Goal: Check status: Check status

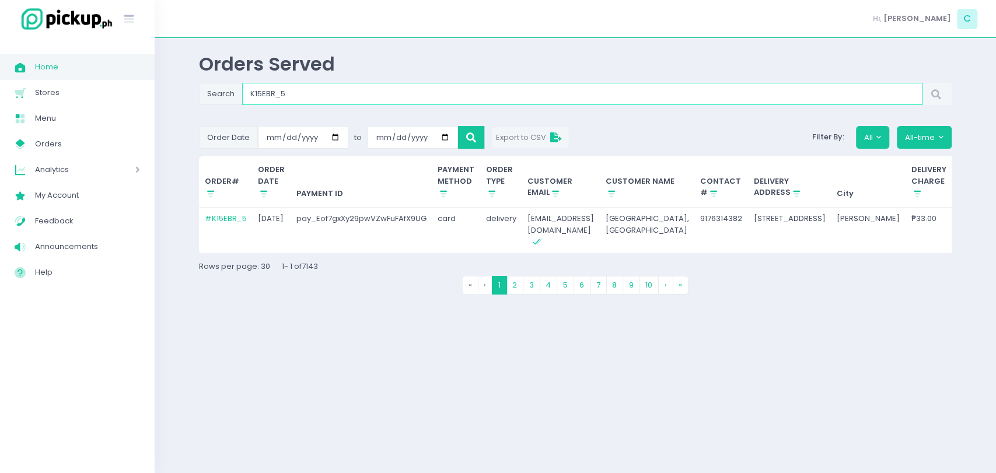
drag, startPoint x: 337, startPoint y: 99, endPoint x: 192, endPoint y: 87, distance: 144.5
click at [192, 87] on div "Orders Served Search K15EBR_5 Order Date [DATE] to [DATE] Export to CSV Filter …" at bounding box center [575, 255] width 782 height 406
paste input "HUYECG"
type input "HUYECG_5"
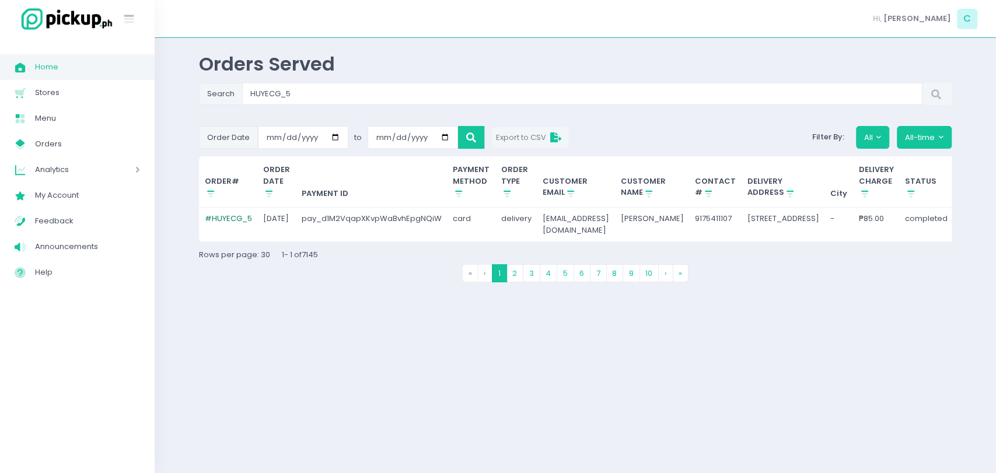
click at [227, 216] on link "# HUYECG_5" at bounding box center [228, 218] width 47 height 11
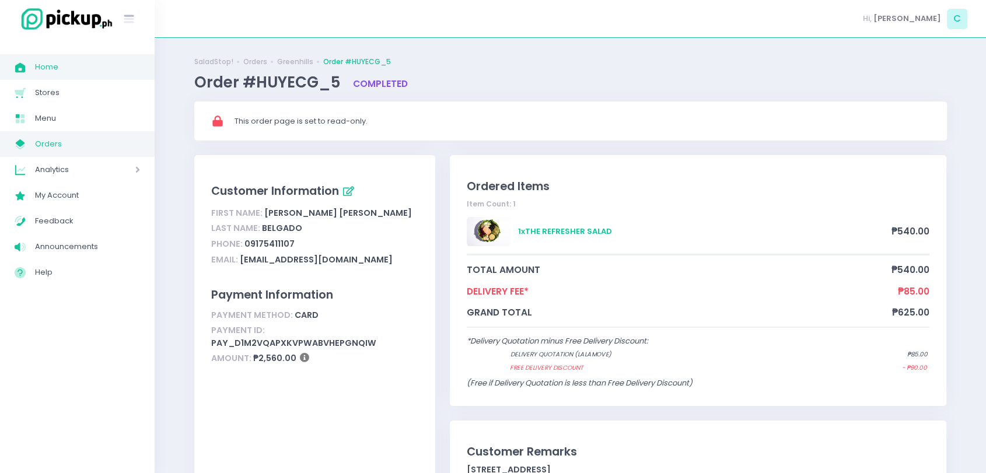
click at [67, 67] on span "Home" at bounding box center [87, 66] width 105 height 15
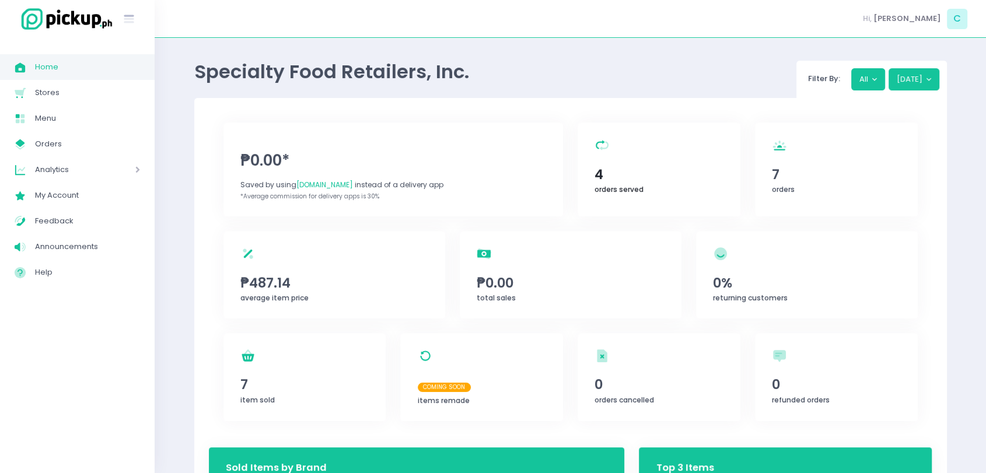
click at [635, 184] on span "orders served" at bounding box center [618, 189] width 49 height 10
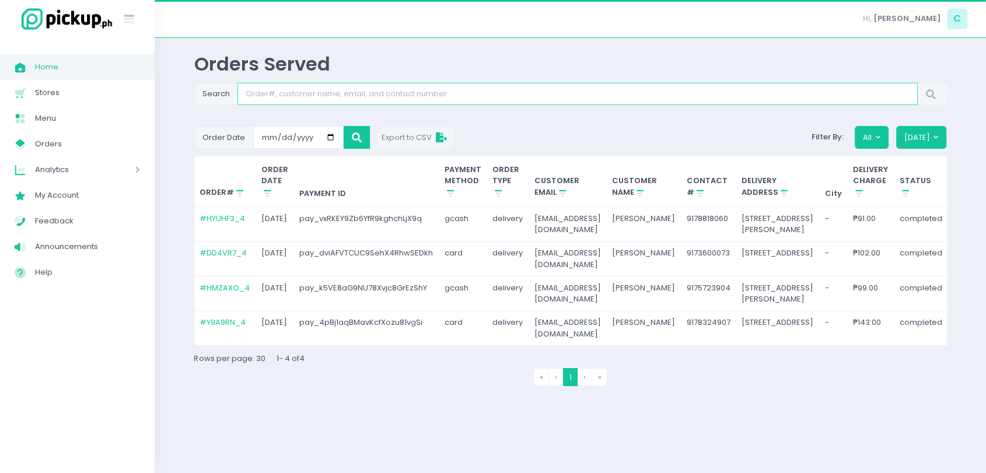
click at [355, 93] on input "Search" at bounding box center [577, 94] width 680 height 22
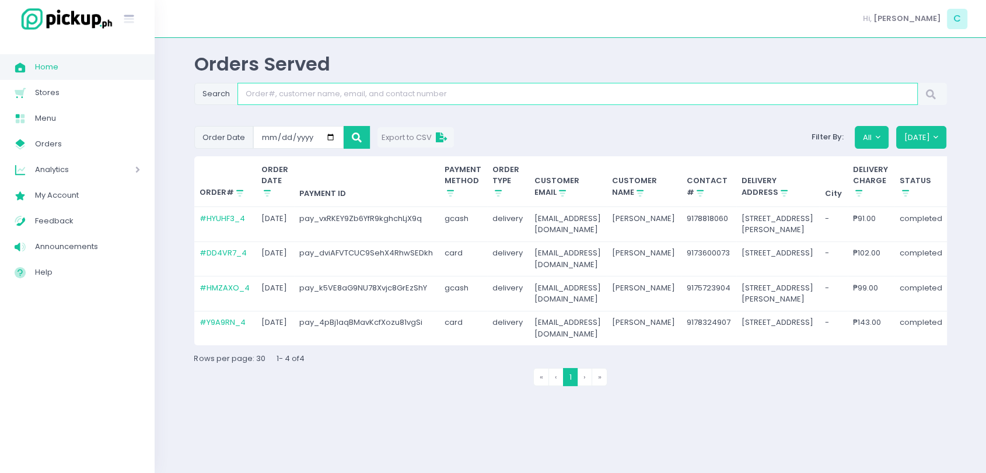
paste input "N0YYMQ_3"
type input "N0YYMQ_3"
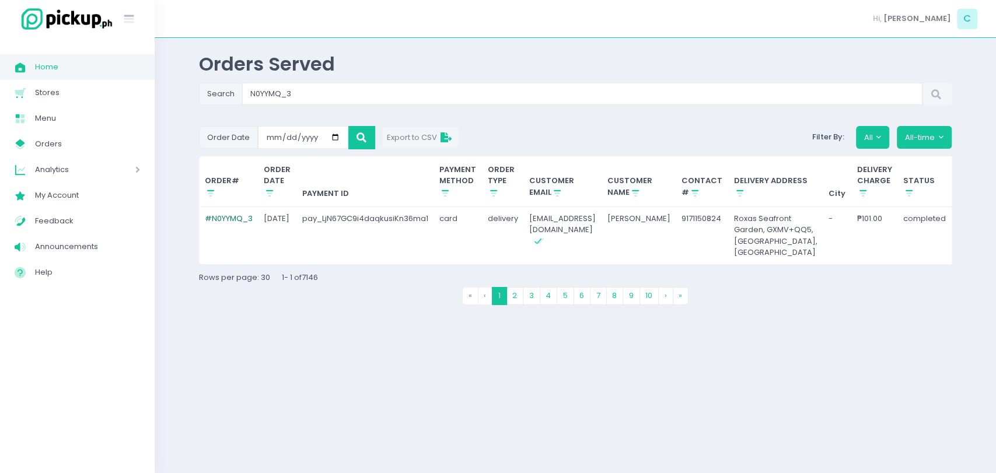
click at [234, 218] on link "# N0YYMQ_3" at bounding box center [229, 218] width 48 height 11
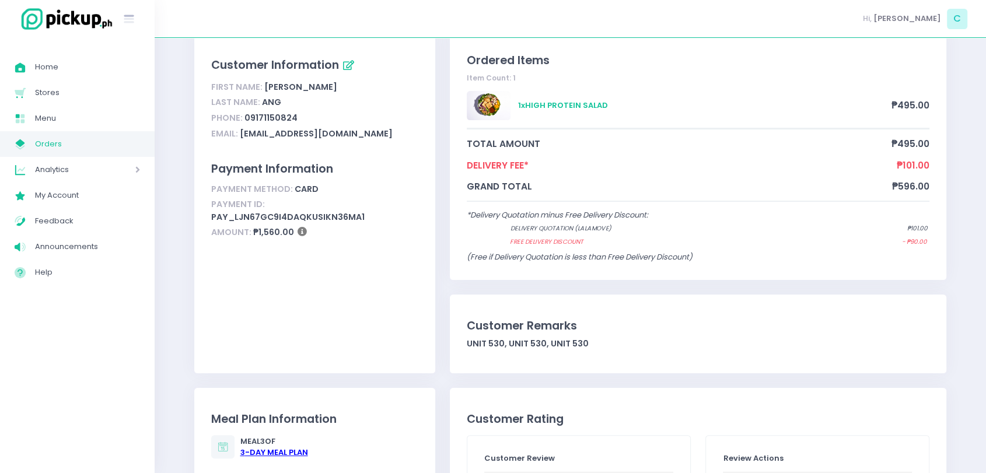
scroll to position [129, 0]
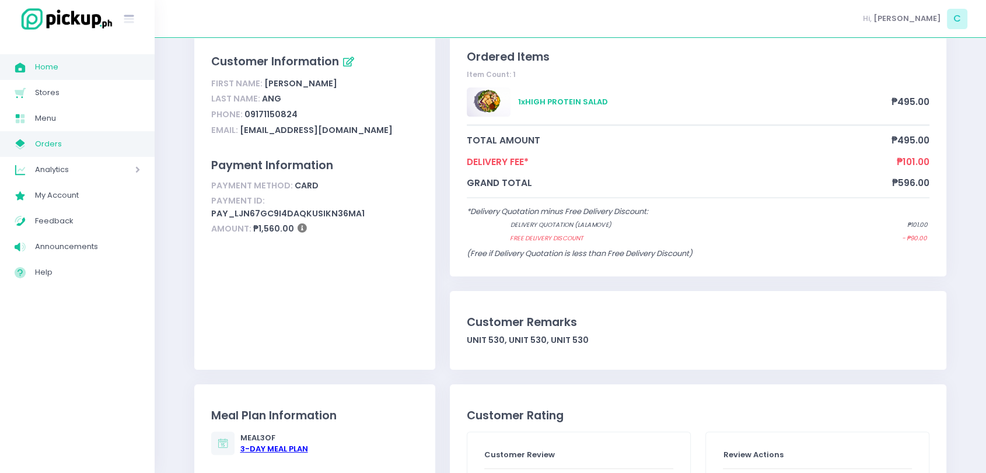
click at [63, 66] on span "Home" at bounding box center [87, 66] width 105 height 15
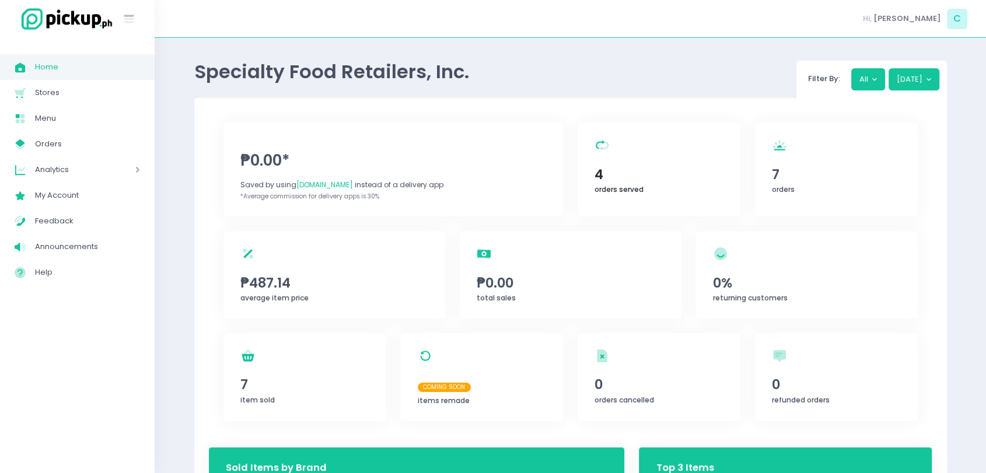
click at [675, 129] on div "orders served Created with Sketch. 4 orders served" at bounding box center [658, 169] width 163 height 94
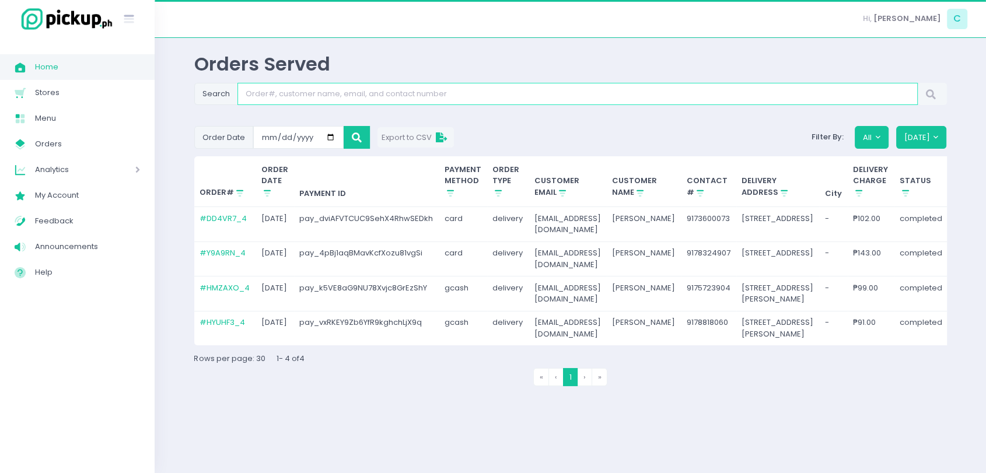
click at [422, 98] on input "Search" at bounding box center [577, 94] width 680 height 22
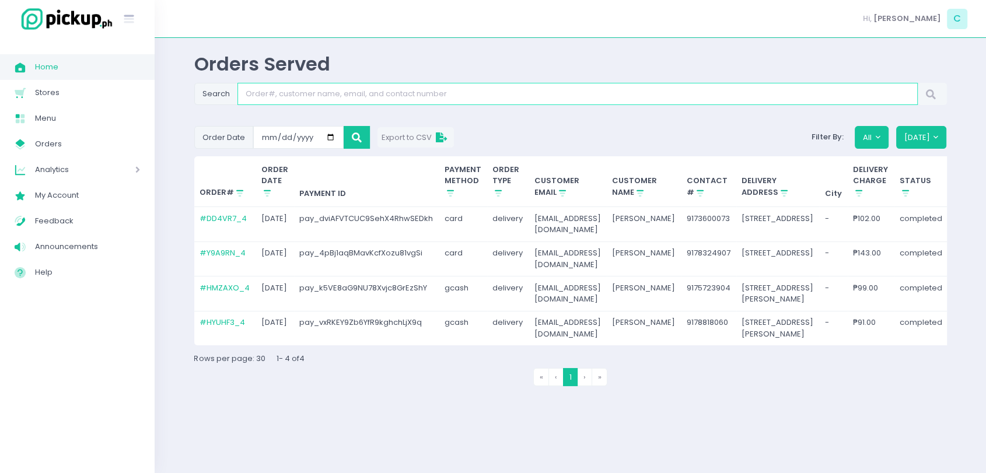
paste input "TM1BUO_4"
type input "TM1BUO_4"
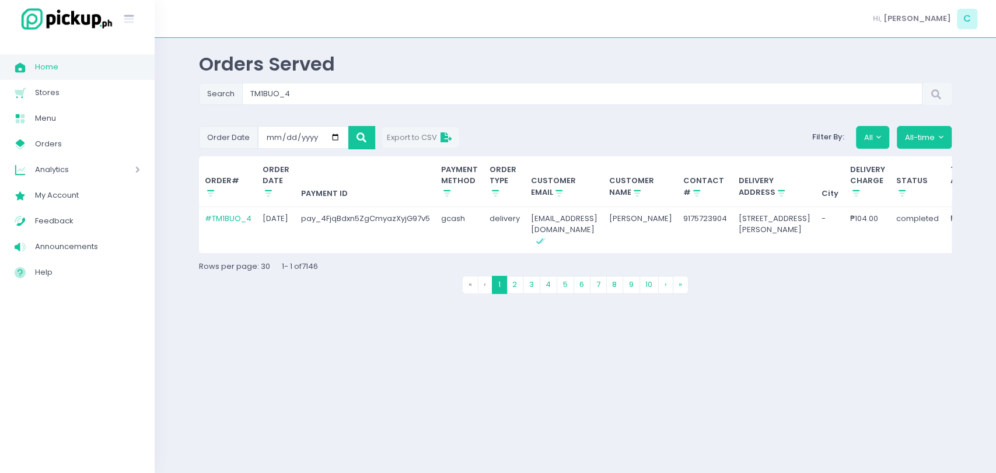
click at [246, 211] on td "# TM1BUO_4" at bounding box center [228, 230] width 58 height 46
click at [244, 213] on link "# TM1BUO_4" at bounding box center [228, 218] width 47 height 11
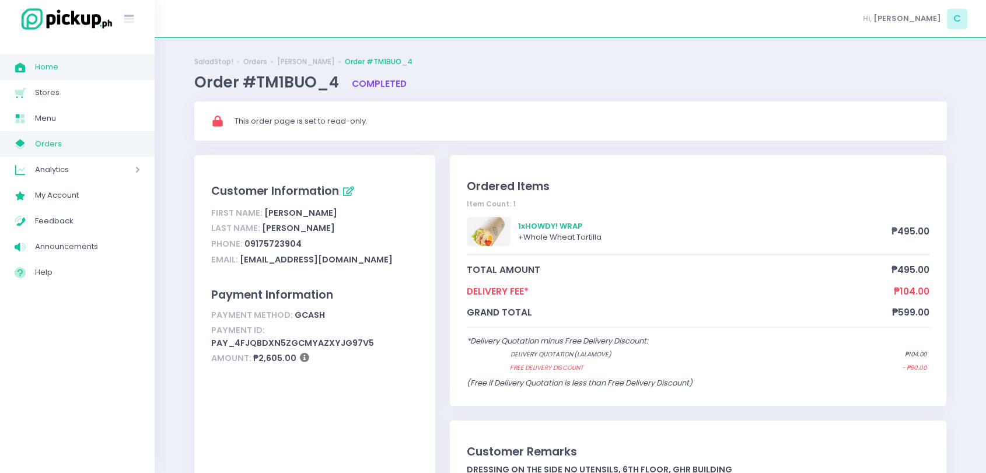
click at [94, 68] on span "Home" at bounding box center [87, 66] width 105 height 15
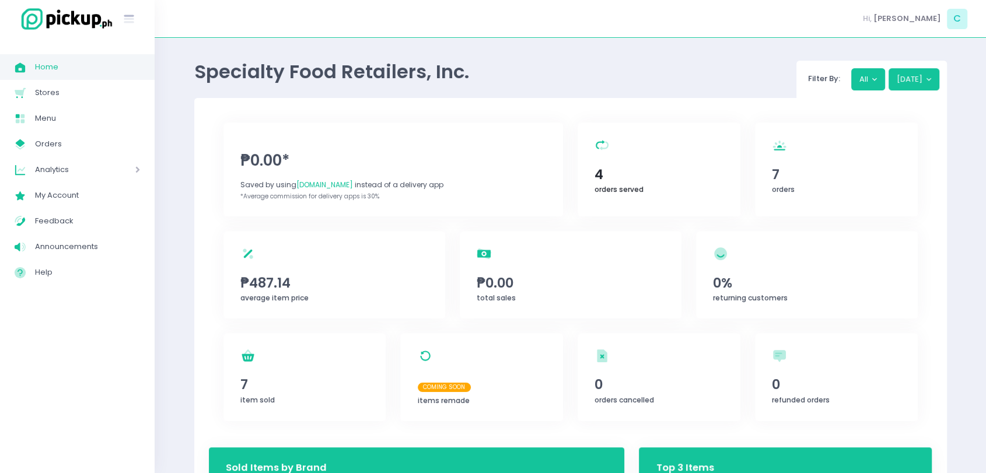
click at [644, 190] on div "orders served Created with Sketch. 4 orders served" at bounding box center [658, 169] width 163 height 94
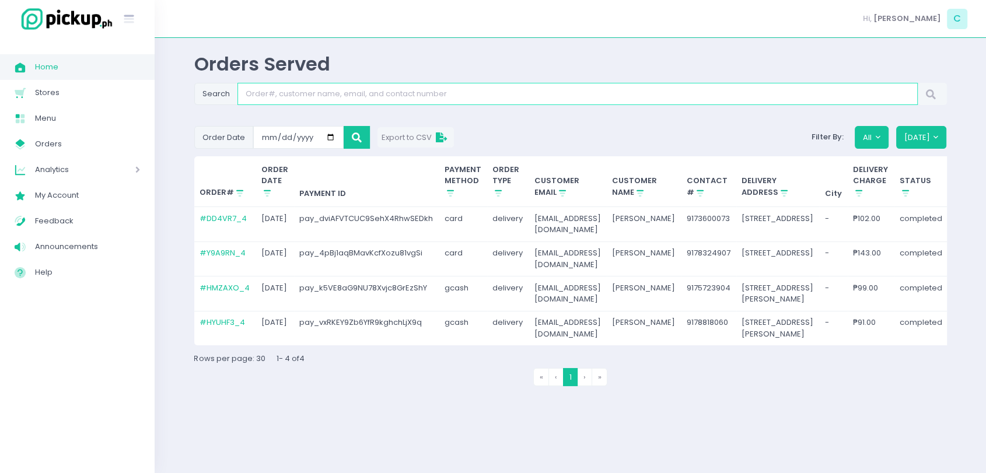
click at [471, 101] on input "Search" at bounding box center [577, 94] width 680 height 22
paste input "GMNOUF_3"
type input "GMNOUF_3"
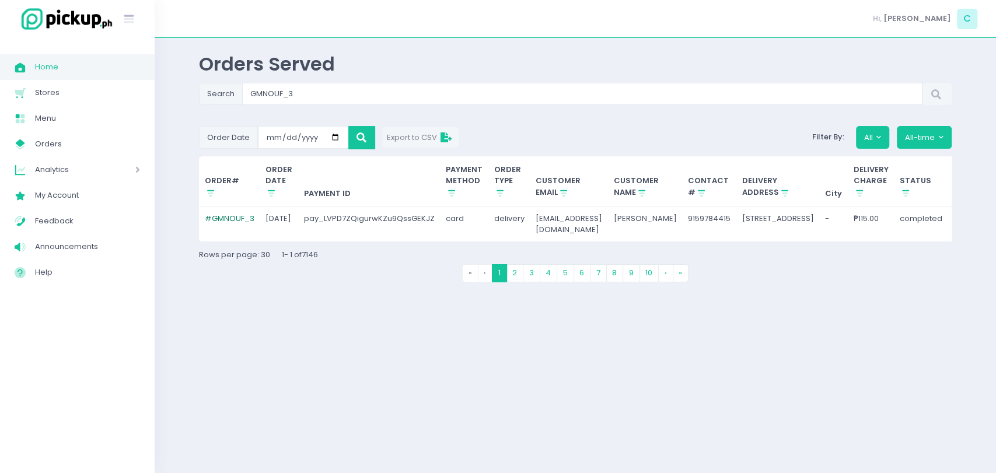
click at [206, 213] on link "# GMNOUF_3" at bounding box center [230, 218] width 50 height 11
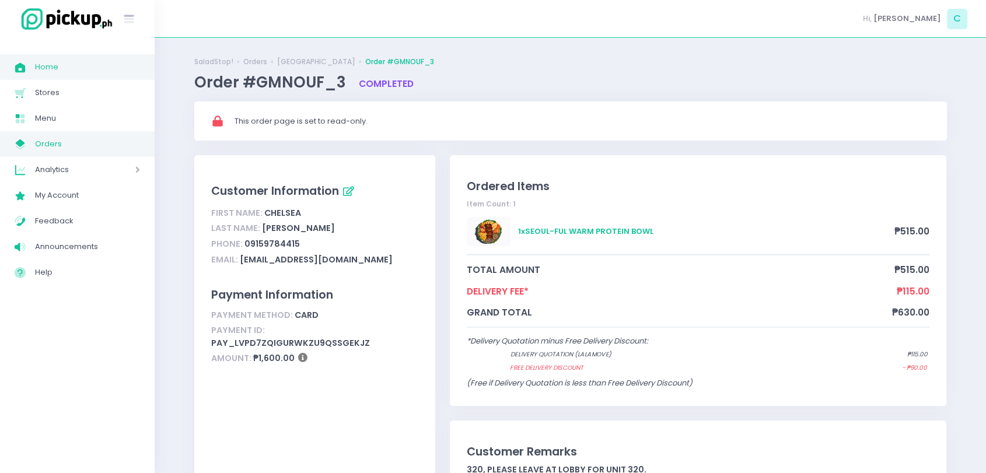
click at [43, 66] on span "Home" at bounding box center [87, 66] width 105 height 15
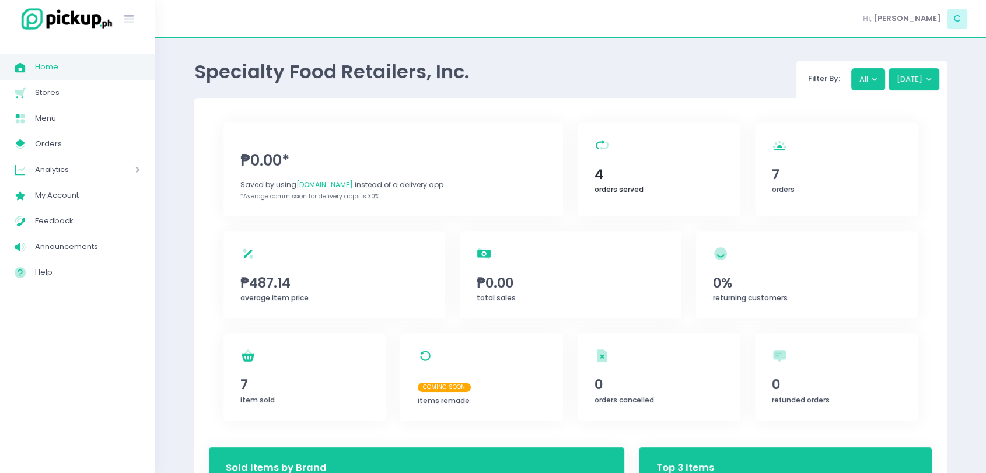
click at [668, 170] on span "4" at bounding box center [658, 174] width 128 height 20
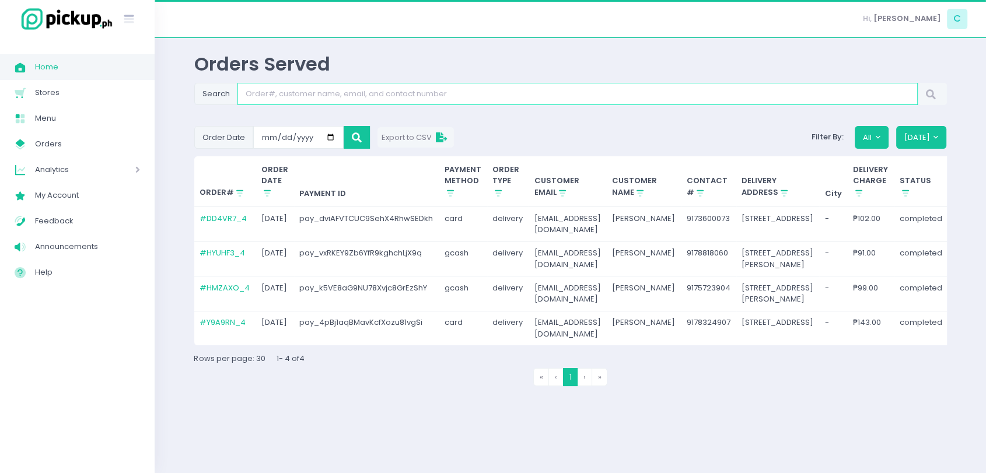
click at [457, 97] on input "Search" at bounding box center [577, 94] width 680 height 22
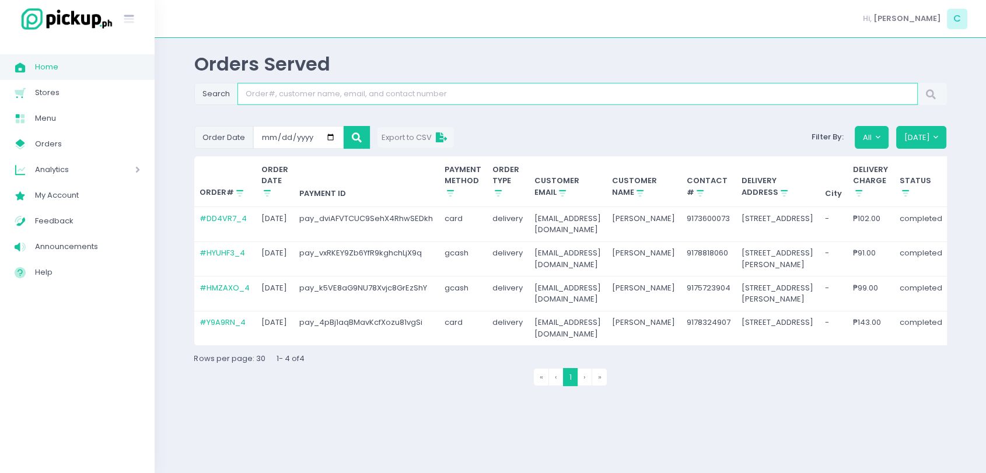
paste input "K15EBR_1"
type input "K15EBR_1"
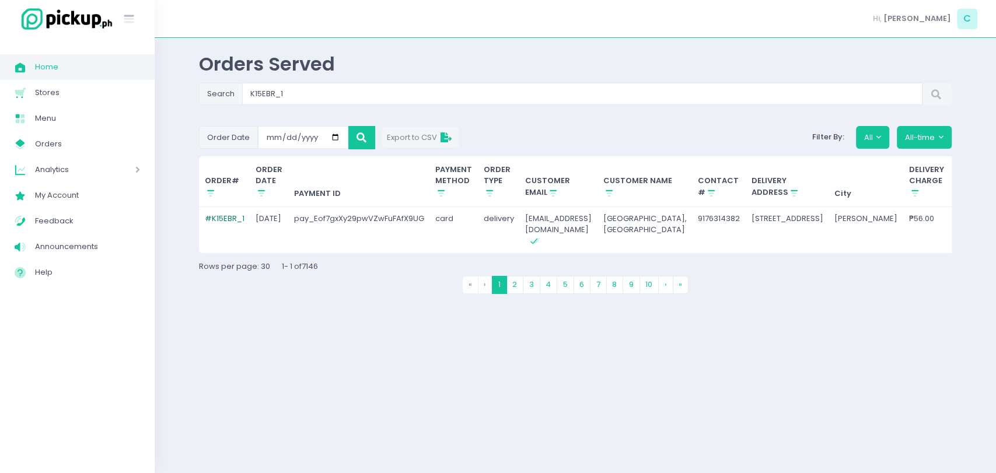
click at [232, 219] on link "# K15EBR_1" at bounding box center [225, 218] width 40 height 11
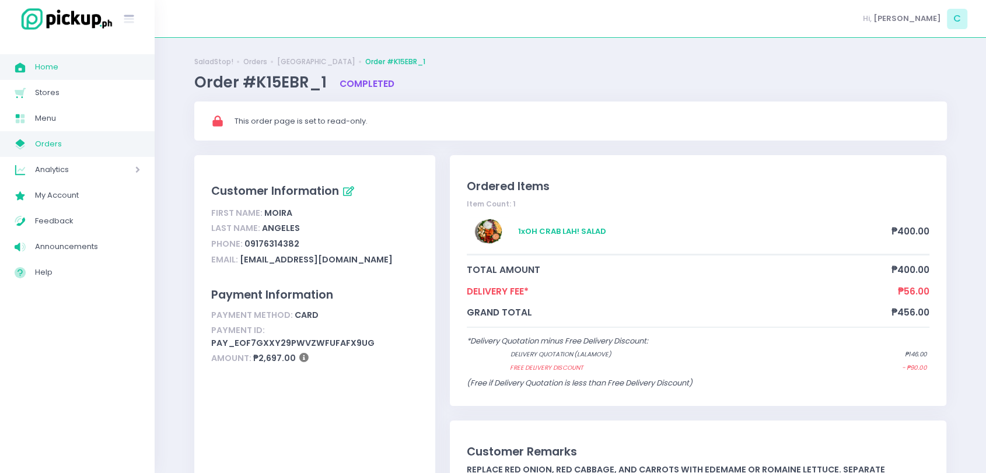
click at [40, 72] on span "Home" at bounding box center [87, 66] width 105 height 15
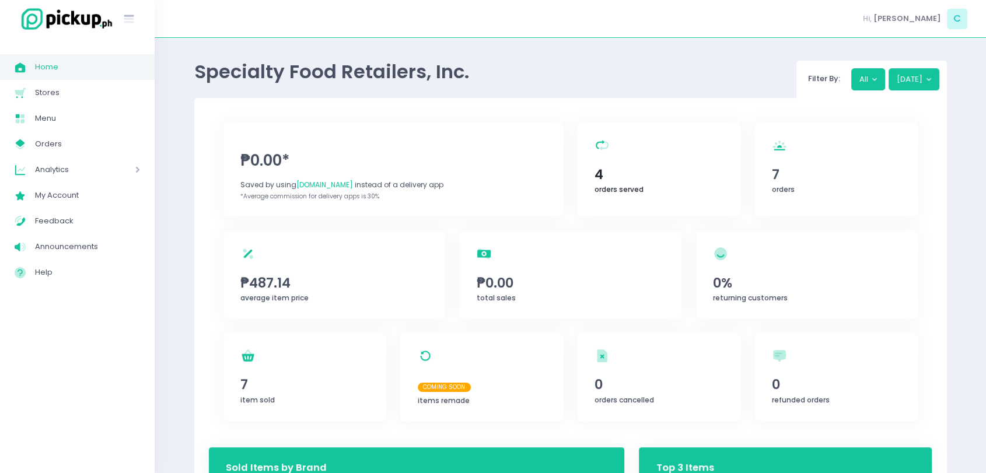
click at [653, 184] on div "orders served Created with Sketch. 4 orders served" at bounding box center [658, 169] width 163 height 94
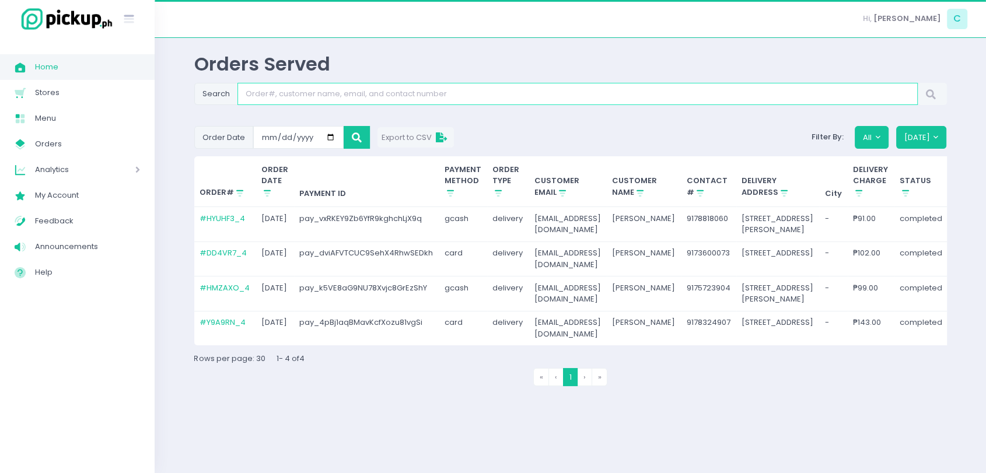
click at [408, 97] on input "Search" at bounding box center [577, 94] width 680 height 22
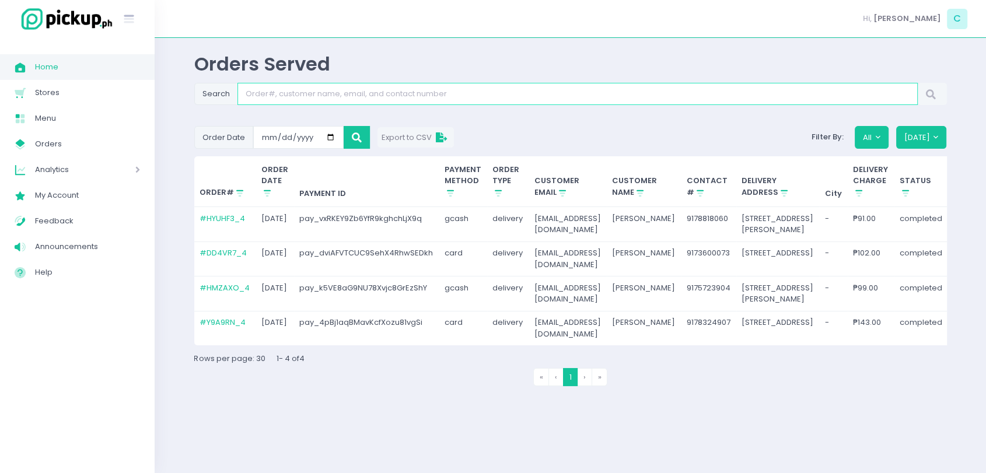
paste input "TZLIS7_5"
type input "TZLIS7_5"
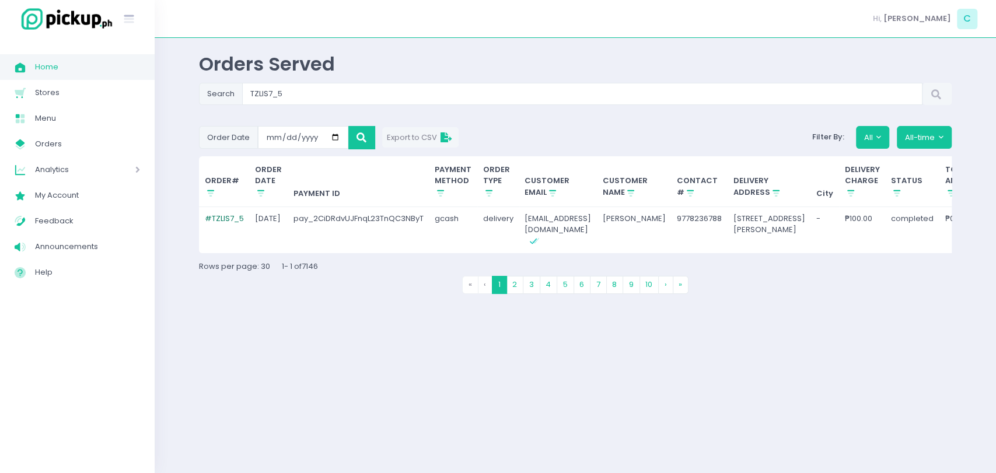
click at [218, 213] on link "# TZLIS7_5" at bounding box center [224, 218] width 39 height 11
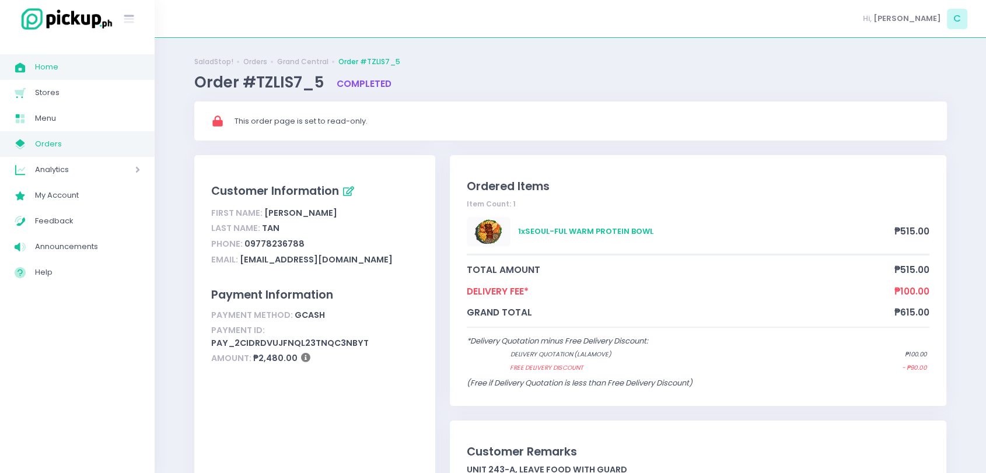
click at [58, 68] on span "Home" at bounding box center [87, 66] width 105 height 15
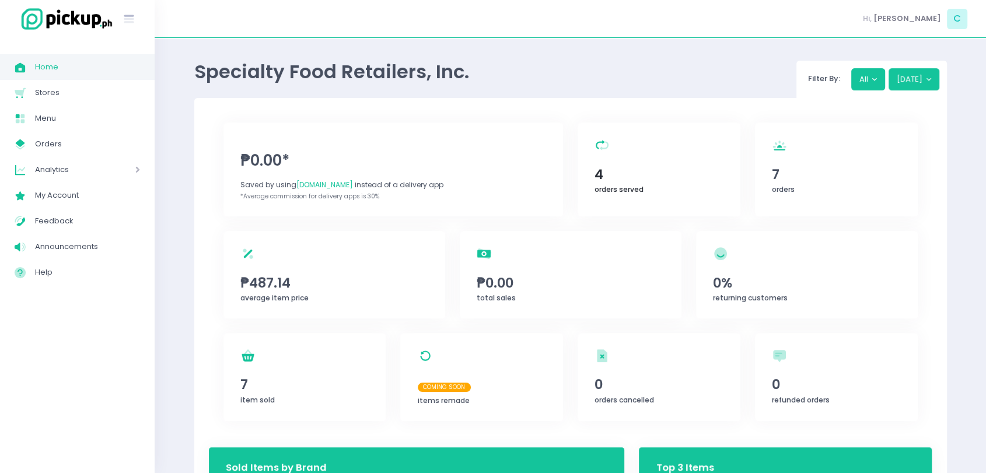
click at [672, 132] on div "orders served Created with Sketch. 4 orders served" at bounding box center [658, 169] width 163 height 94
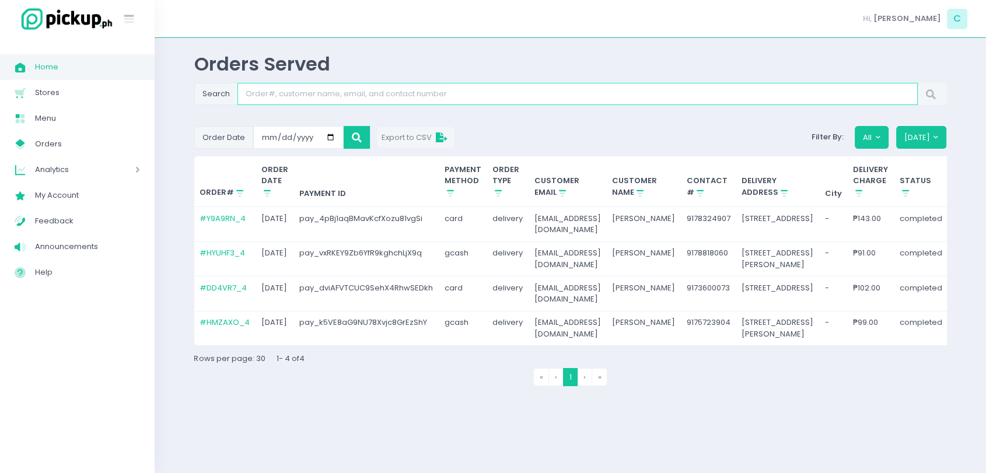
click at [634, 98] on input "Search" at bounding box center [577, 94] width 680 height 22
paste input "TZLIS7_2"
type input "TZLIS7_2"
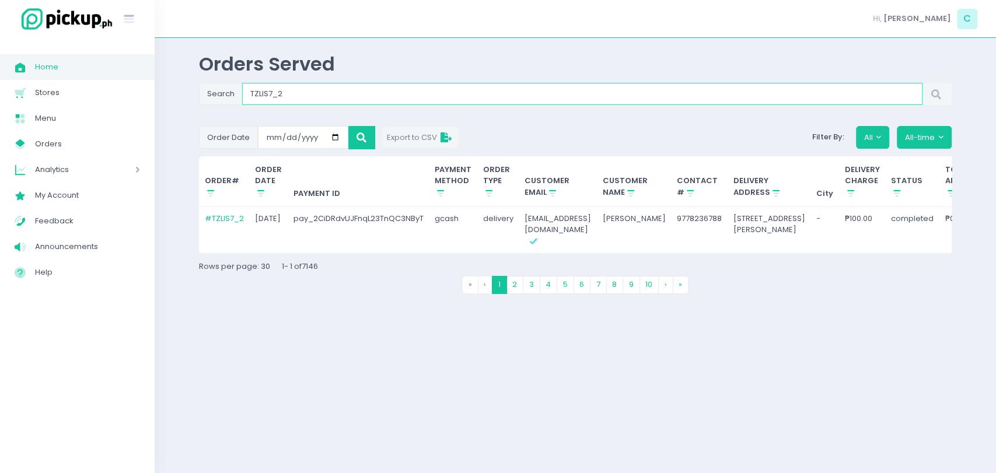
drag, startPoint x: 327, startPoint y: 98, endPoint x: 211, endPoint y: 99, distance: 116.1
click at [211, 99] on div "Search TZLIS7_2" at bounding box center [575, 94] width 752 height 22
paste input "MSWRQE_1"
type input "MSWRQE_1"
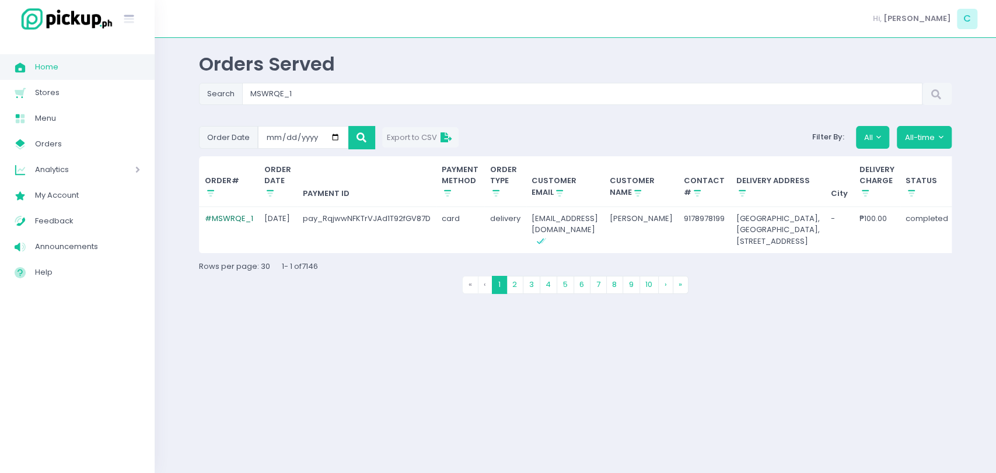
click at [210, 215] on link "# MSWRQE_1" at bounding box center [229, 218] width 48 height 11
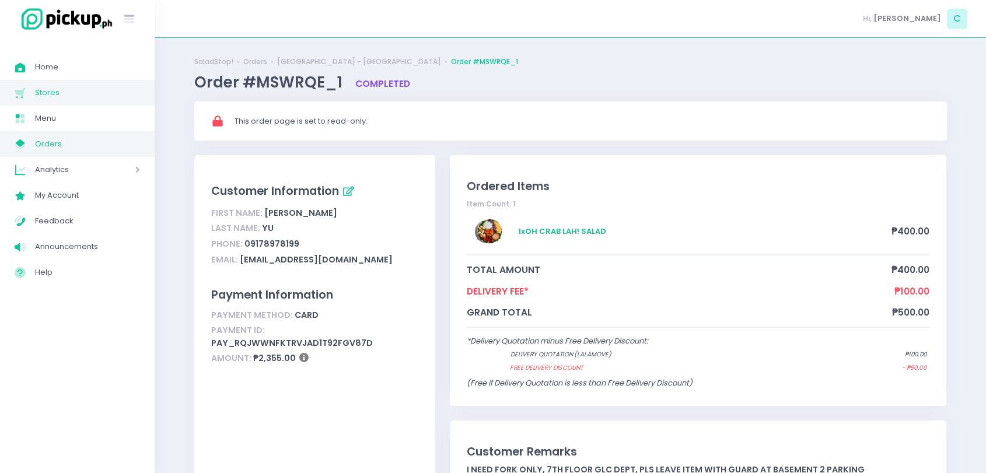
click at [92, 80] on link "Stores Created with Sketch. Stores" at bounding box center [77, 93] width 155 height 26
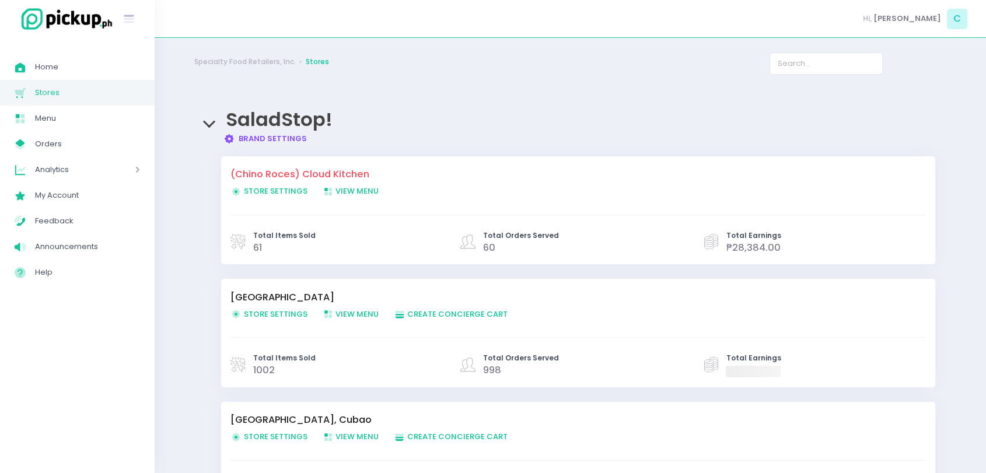
click at [73, 82] on link "Stores Created with Sketch. Stores" at bounding box center [77, 93] width 155 height 26
click at [76, 72] on span "Home" at bounding box center [87, 66] width 105 height 15
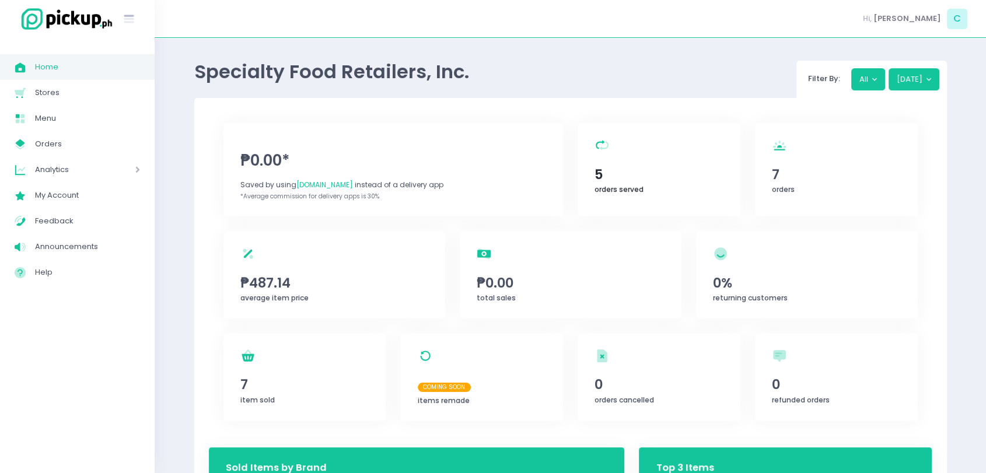
click at [672, 139] on div "orders served Created with Sketch. 5 orders served" at bounding box center [658, 169] width 163 height 94
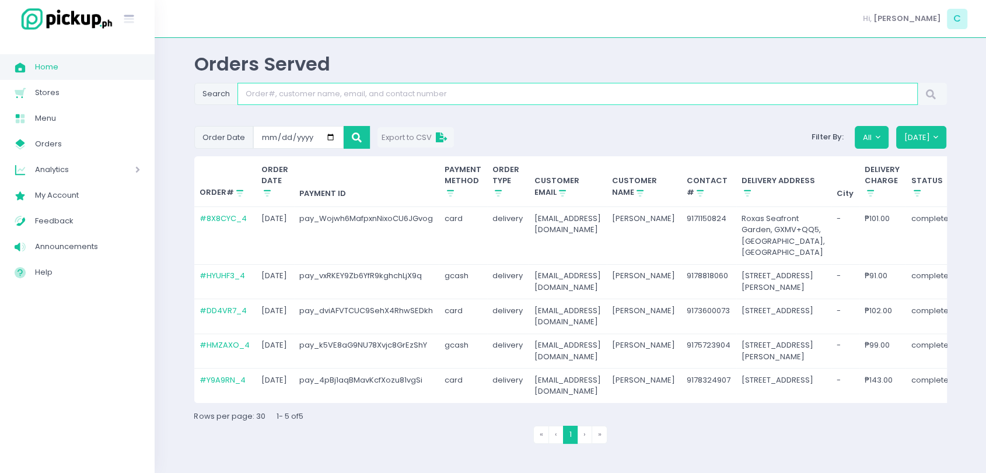
click at [694, 99] on input "Search" at bounding box center [577, 94] width 680 height 22
paste input "R1PLX5_3"
type input "R1PLX5_3"
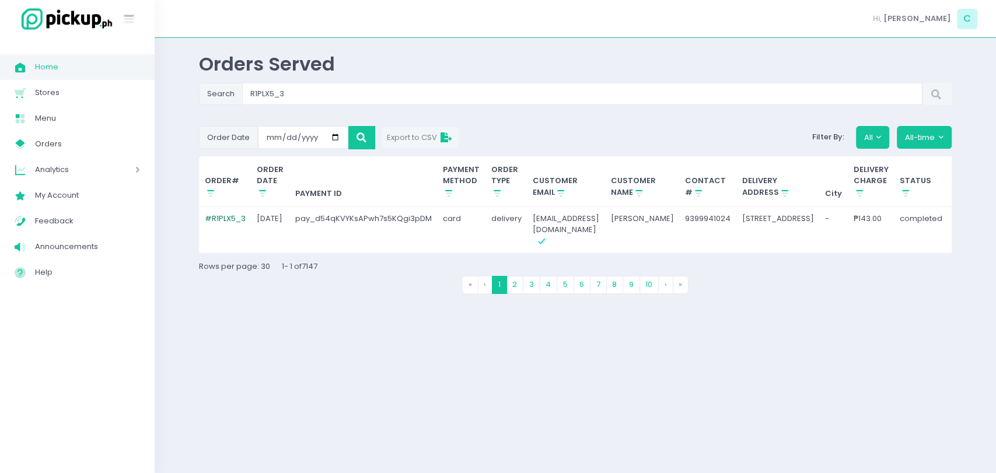
click at [230, 218] on link "# R1PLX5_3" at bounding box center [225, 218] width 41 height 11
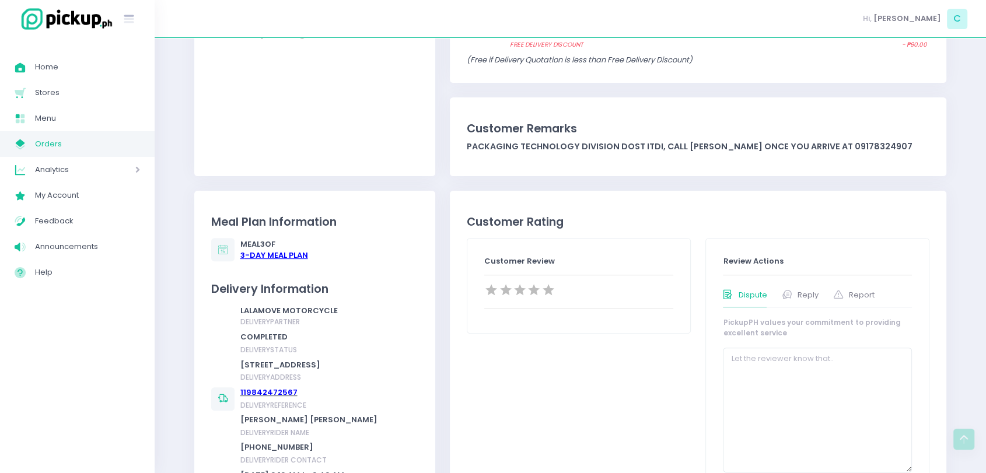
scroll to position [324, 0]
click at [105, 64] on span "Home" at bounding box center [87, 66] width 105 height 15
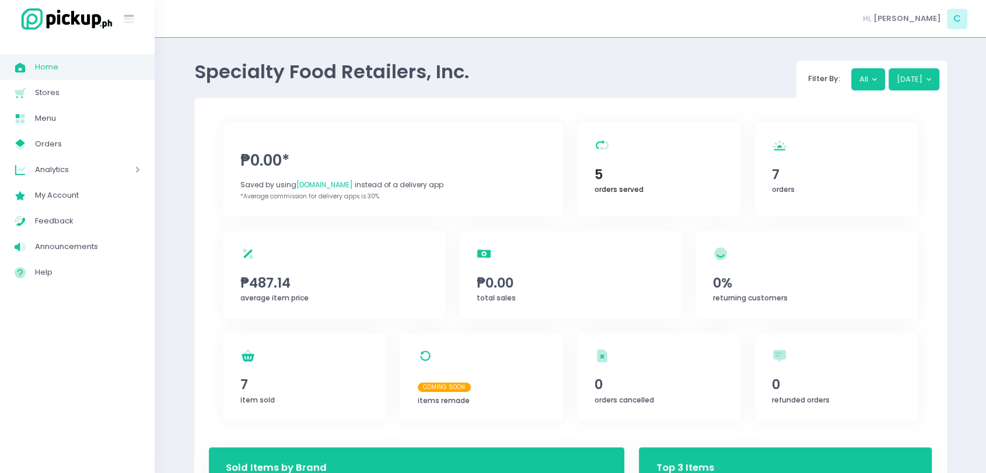
click at [651, 174] on span "5" at bounding box center [658, 174] width 128 height 20
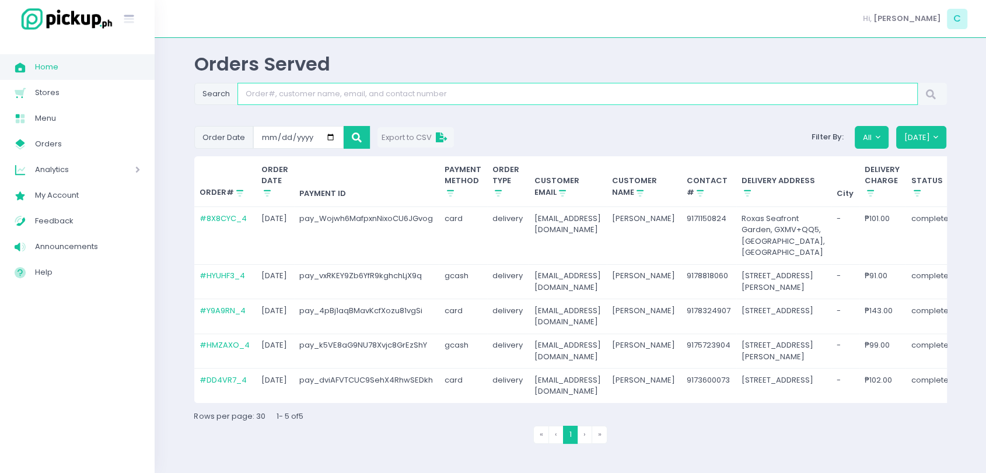
click at [439, 94] on input "Search" at bounding box center [577, 94] width 680 height 22
paste input "MWQZIV_1"
type input "MWQZIV_1"
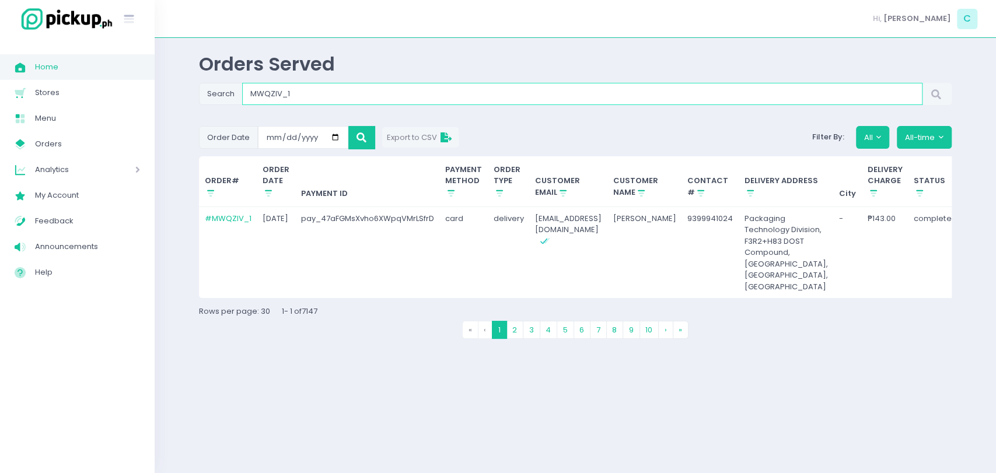
drag, startPoint x: 414, startPoint y: 89, endPoint x: 225, endPoint y: 97, distance: 188.5
click at [225, 97] on div "Search MWQZIV_1" at bounding box center [575, 94] width 752 height 22
paste input "5"
type input "MWQZIV_5"
drag, startPoint x: 367, startPoint y: 99, endPoint x: 243, endPoint y: 108, distance: 124.0
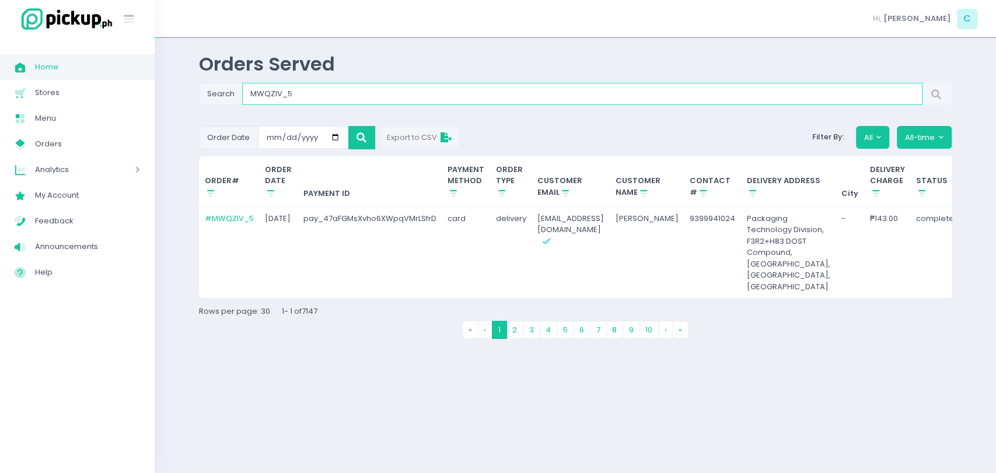
click at [246, 107] on div "Search MWQZIV_5" at bounding box center [575, 97] width 752 height 28
paste input "OGI6MO_1"
type input "OGI6MO_1"
drag, startPoint x: 365, startPoint y: 93, endPoint x: 171, endPoint y: 115, distance: 195.0
click at [171, 115] on div "Orders Served Search OGI6MO_1 Order Date [DATE] Export to CSV Filter By: All Al…" at bounding box center [575, 255] width 841 height 406
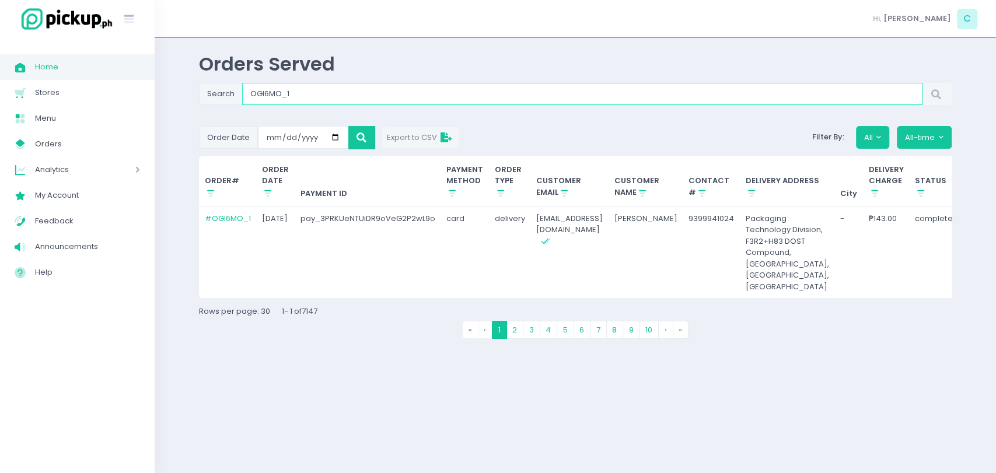
paste input "LR5DAD"
type input "LR5DAD_1"
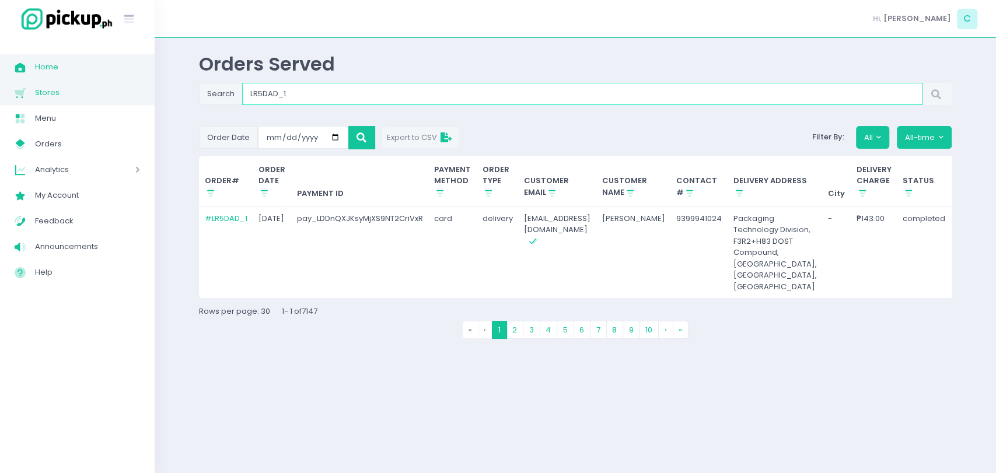
drag, startPoint x: 328, startPoint y: 97, endPoint x: 136, endPoint y: 96, distance: 192.5
click at [136, 96] on div "Stockholm-icons / Text / Menu Created with Sketch. Home Created with Sketch. Ho…" at bounding box center [498, 236] width 996 height 473
paste input "ZGRLP2"
type input "ZGRLP2_1"
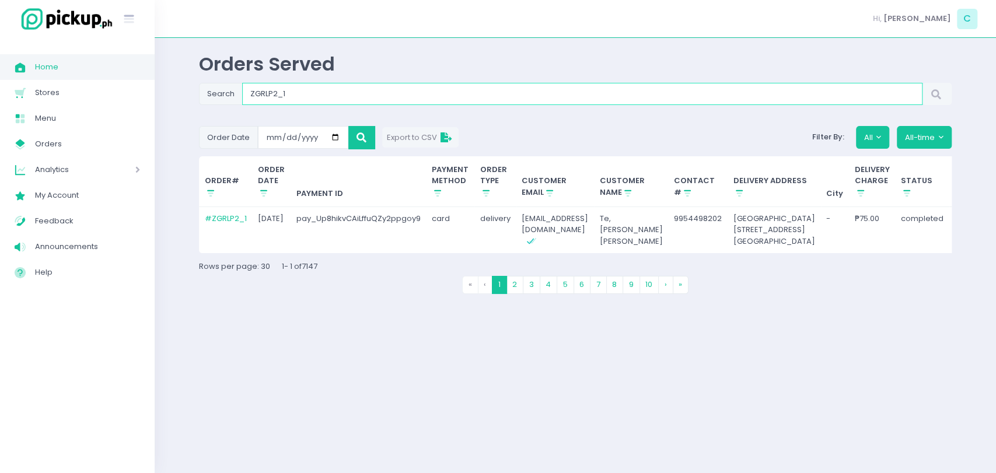
drag, startPoint x: 330, startPoint y: 97, endPoint x: 169, endPoint y: 92, distance: 161.6
click at [169, 92] on div "Orders Served Search ZGRLP2_1 Order Date [DATE] Export to CSV Filter By: All Al…" at bounding box center [575, 255] width 841 height 406
paste input "HUYECG"
type input "HUYECG_1"
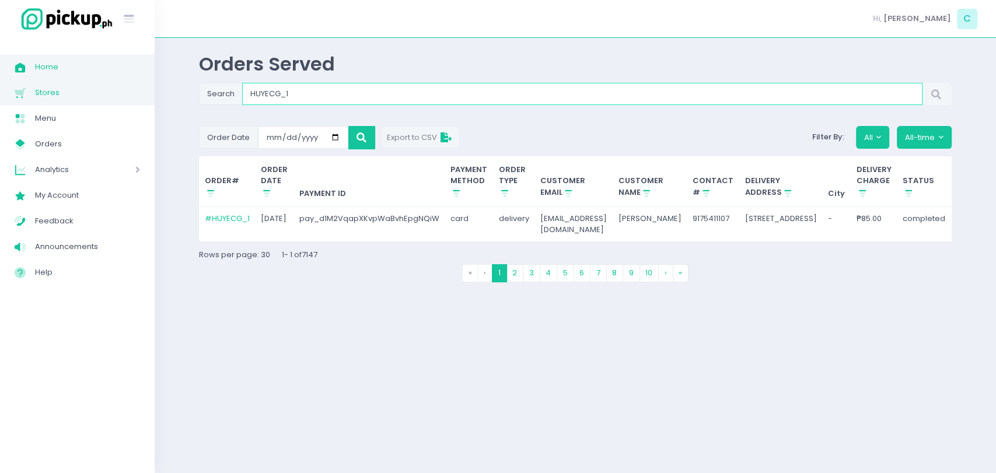
drag, startPoint x: 335, startPoint y: 92, endPoint x: 112, endPoint y: 87, distance: 223.4
click at [112, 87] on div "Stockholm-icons / Text / Menu Created with Sketch. Home Created with Sketch. Ho…" at bounding box center [498, 236] width 996 height 473
paste input "53XM4V"
type input "53XM4V_1"
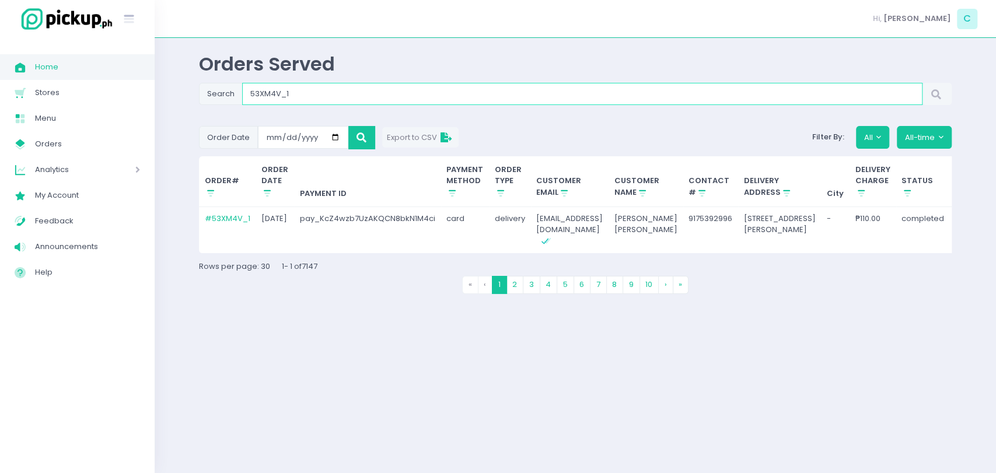
drag, startPoint x: 327, startPoint y: 99, endPoint x: 155, endPoint y: 82, distance: 172.9
click at [155, 82] on div "Orders Served Search 53XM4V_1 Order Date [DATE] Export to CSV Filter By: All Al…" at bounding box center [575, 255] width 841 height 406
click at [219, 215] on link "# 53XM4V_1" at bounding box center [227, 218] width 45 height 11
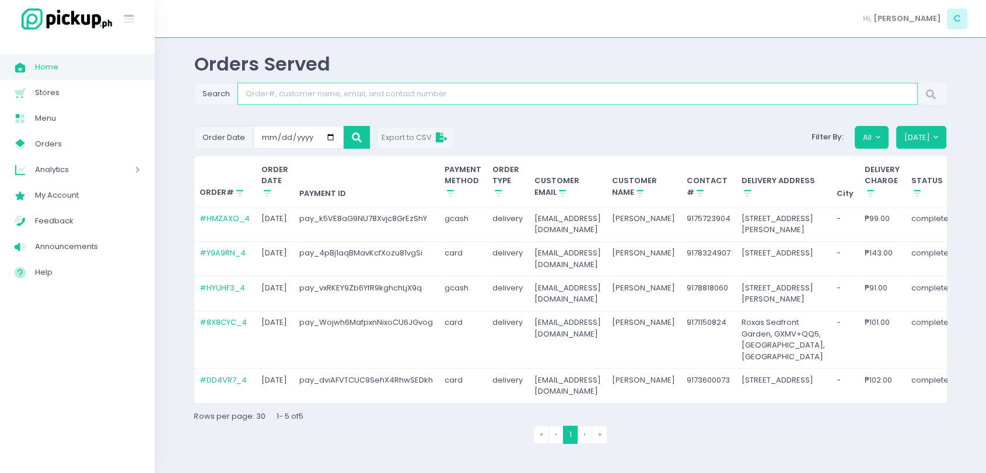
click at [318, 104] on input "Search" at bounding box center [577, 94] width 680 height 22
paste input "53XM4V_1"
type input "53XM4V_1"
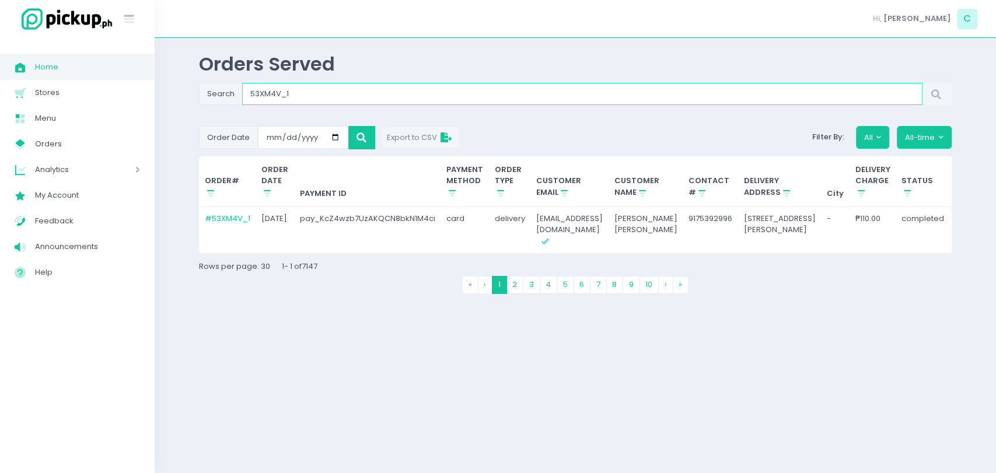
drag, startPoint x: 350, startPoint y: 101, endPoint x: 188, endPoint y: 111, distance: 161.9
click at [188, 111] on div "Orders Served Search 53XM4V_1 Order Date [DATE] Export to CSV Filter By: All Al…" at bounding box center [575, 255] width 782 height 406
paste input "7LAIHY"
type input "7LAIHY_1"
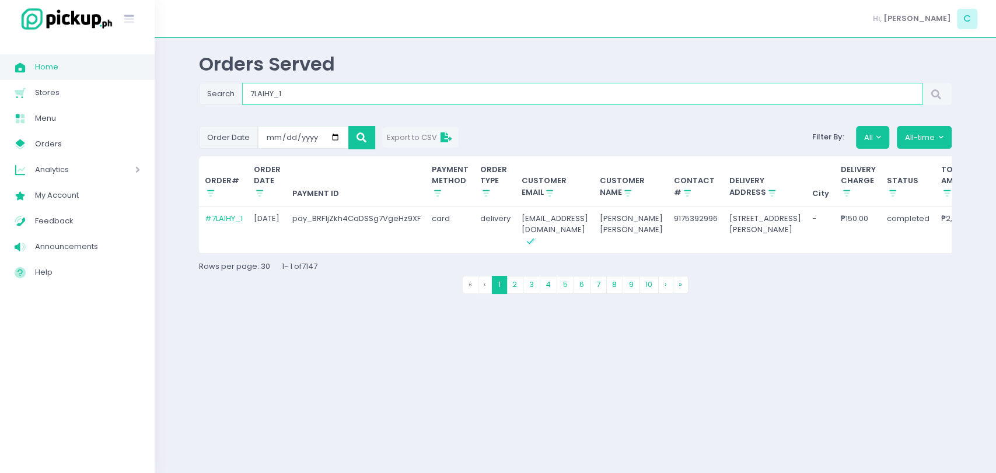
drag, startPoint x: 296, startPoint y: 97, endPoint x: 197, endPoint y: 94, distance: 99.2
click at [197, 94] on div "Orders Served Search 7LAIHY_1 Order Date [DATE] Export to CSV Filter By: All Al…" at bounding box center [575, 255] width 782 height 406
paste input "AZA2QB"
type input "AZA2QB_1"
click at [233, 218] on link "# AZA2QB_1" at bounding box center [227, 218] width 45 height 11
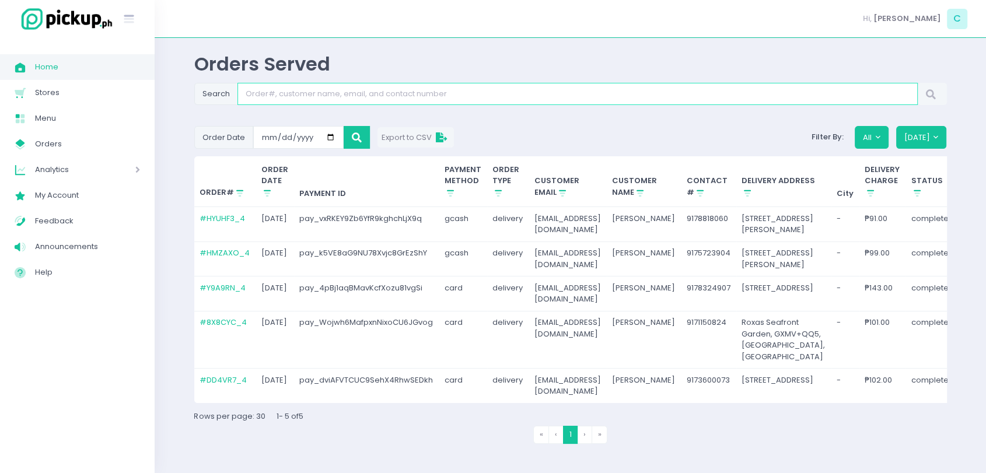
click at [380, 86] on input "Search" at bounding box center [577, 94] width 680 height 22
paste input "AZA2QB_1"
type input "AZA2QB_1"
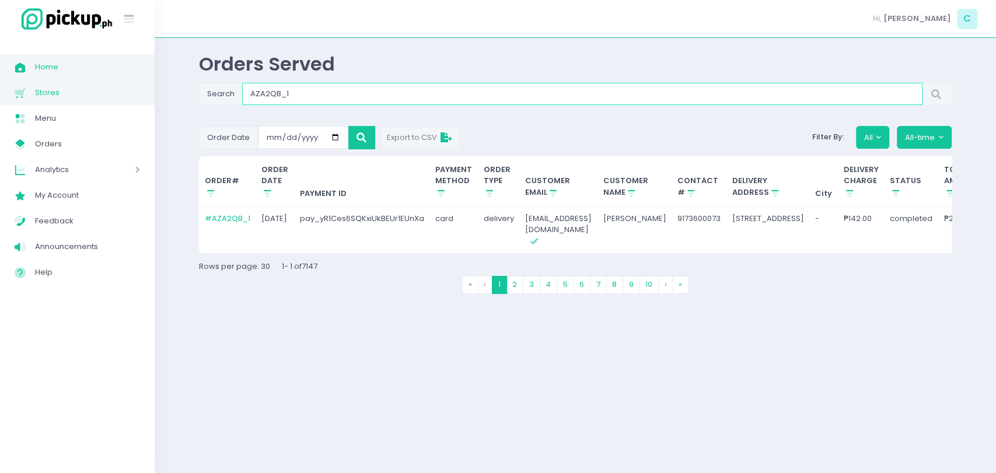
drag, startPoint x: 344, startPoint y: 94, endPoint x: 137, endPoint y: 96, distance: 206.5
click at [137, 96] on div "Stockholm-icons / Text / Menu Created with Sketch. Home Created with Sketch. Ho…" at bounding box center [498, 236] width 996 height 473
paste input "U5FMFD_3"
type input "U5FMFD_3"
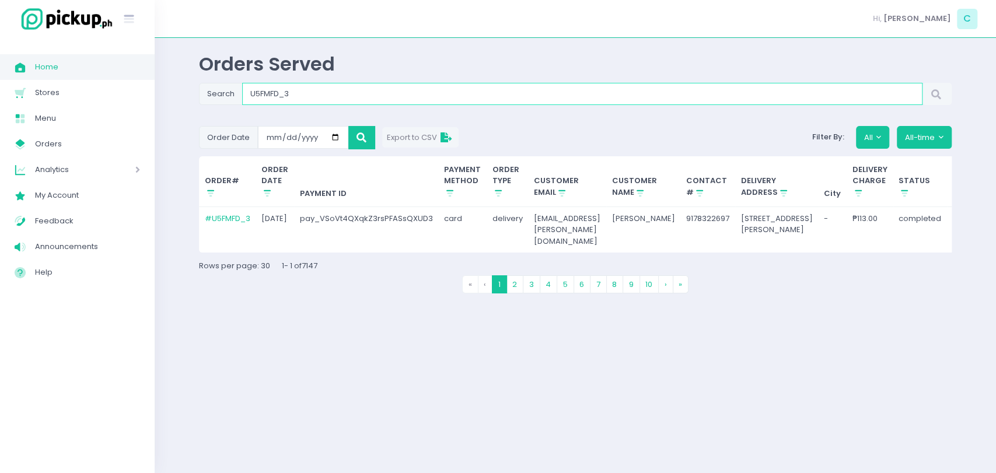
drag, startPoint x: 297, startPoint y: 99, endPoint x: 190, endPoint y: 103, distance: 107.4
click at [190, 103] on div "Orders Served Search U5FMFD_3 Order Date [DATE] Export to CSV Filter By: All Al…" at bounding box center [575, 255] width 782 height 406
paste input "N0YYMQ"
type input "N0YYMQ_3"
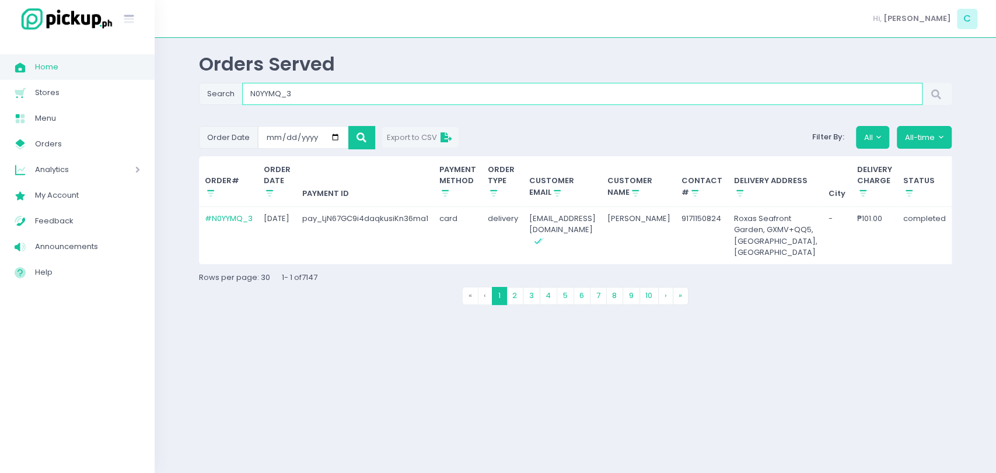
drag, startPoint x: 314, startPoint y: 90, endPoint x: 246, endPoint y: 103, distance: 69.4
click at [246, 103] on input "N0YYMQ_3" at bounding box center [582, 94] width 680 height 22
paste input "XN1QE1_5"
type input "XN1QE1_5"
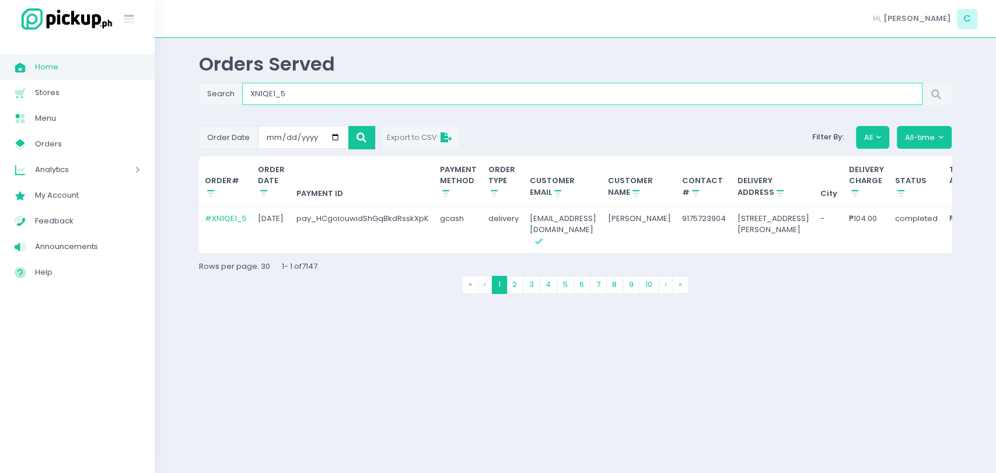
drag, startPoint x: 351, startPoint y: 99, endPoint x: 187, endPoint y: 100, distance: 163.9
click at [187, 100] on div "Orders Served Search XN1QE1_5 Order Date [DATE] Export to CSV Filter By: All Al…" at bounding box center [575, 255] width 782 height 406
paste input "KJ80A7_1"
type input "KJ80A7_1"
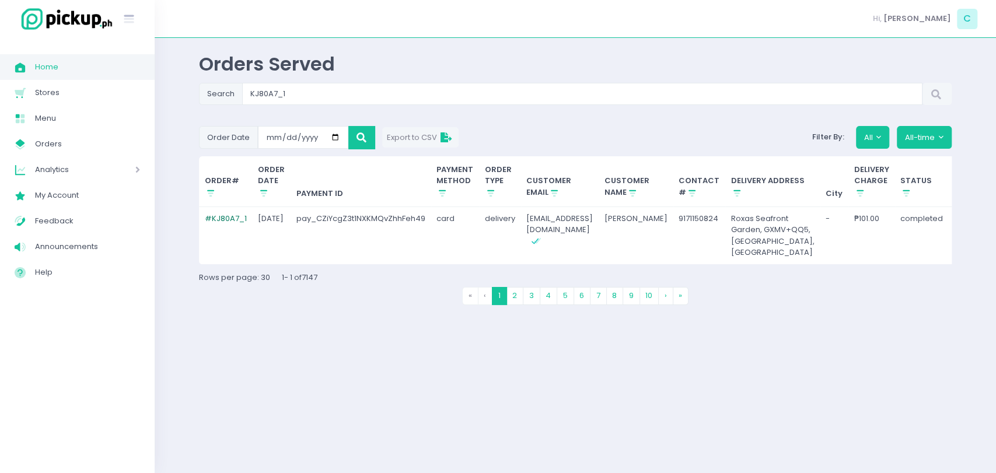
click at [225, 220] on link "# KJ80A7_1" at bounding box center [226, 218] width 42 height 11
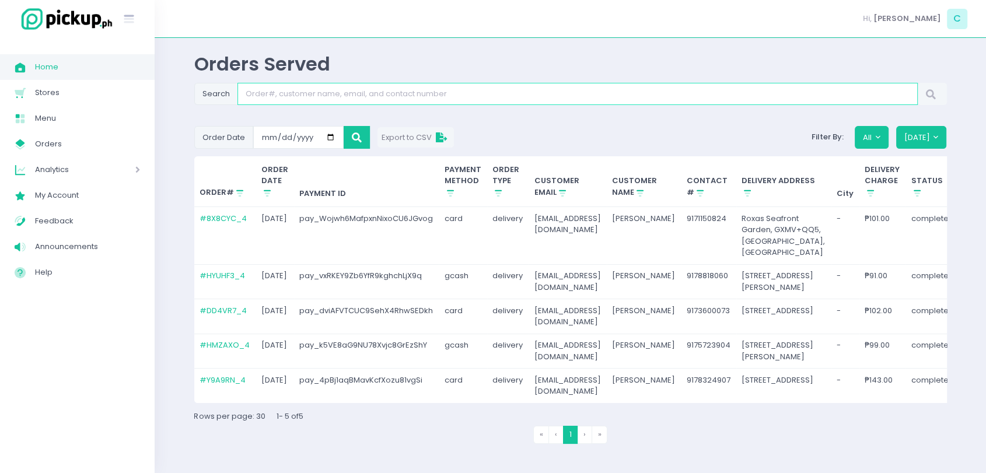
click at [310, 90] on input "Search" at bounding box center [577, 94] width 680 height 22
paste input "KJ80A7_1"
type input "KJ80A7_1"
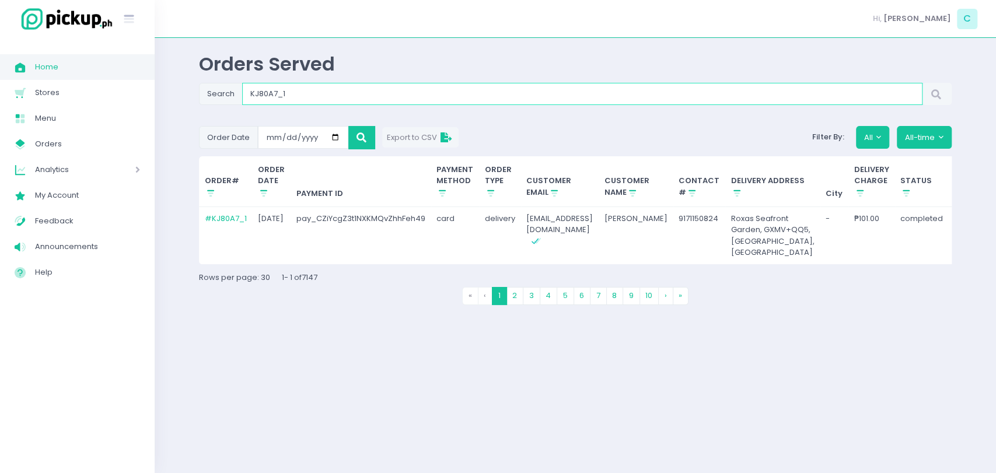
drag, startPoint x: 350, startPoint y: 97, endPoint x: 210, endPoint y: 93, distance: 140.0
click at [210, 93] on div "Search KJ80A7_1" at bounding box center [575, 94] width 752 height 22
paste input "[DATE]"
type input "[DATE]"
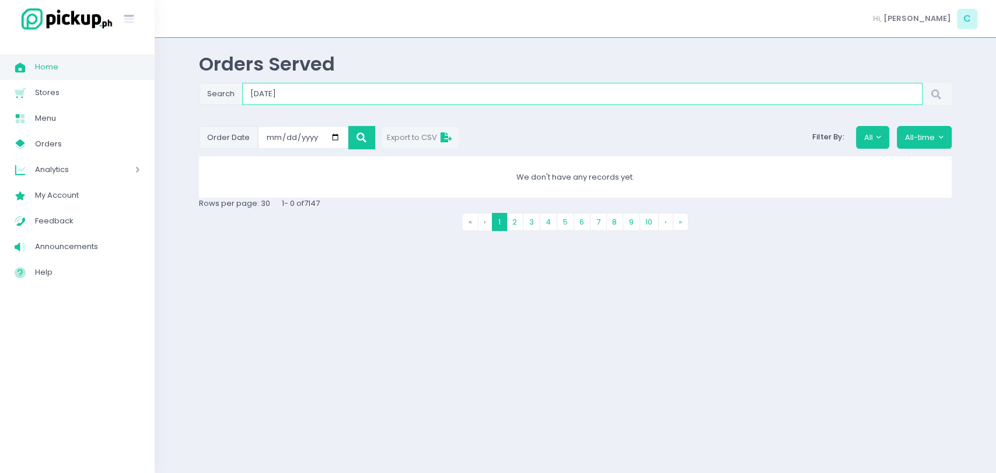
drag, startPoint x: 344, startPoint y: 87, endPoint x: 226, endPoint y: 92, distance: 117.3
click at [226, 92] on div "Search [DATE]" at bounding box center [575, 94] width 752 height 22
paste input "TM1BUO_1"
type input "TM1BUO_1"
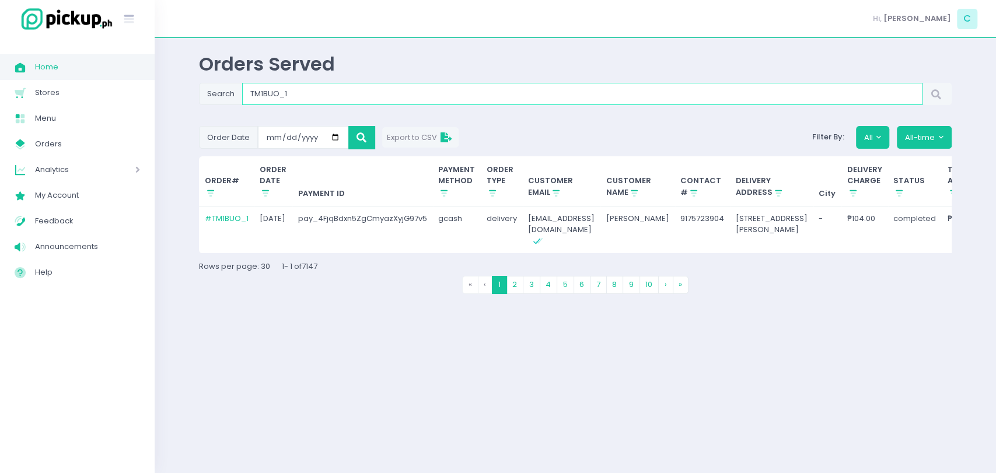
drag, startPoint x: 397, startPoint y: 94, endPoint x: 190, endPoint y: 107, distance: 207.4
click at [190, 107] on div "Orders Served Search TM1BUO_1 Order Date [DATE] Export to CSV Filter By: All Al…" at bounding box center [575, 255] width 782 height 406
paste input "O8QERZ"
type input "O8QERZ_1"
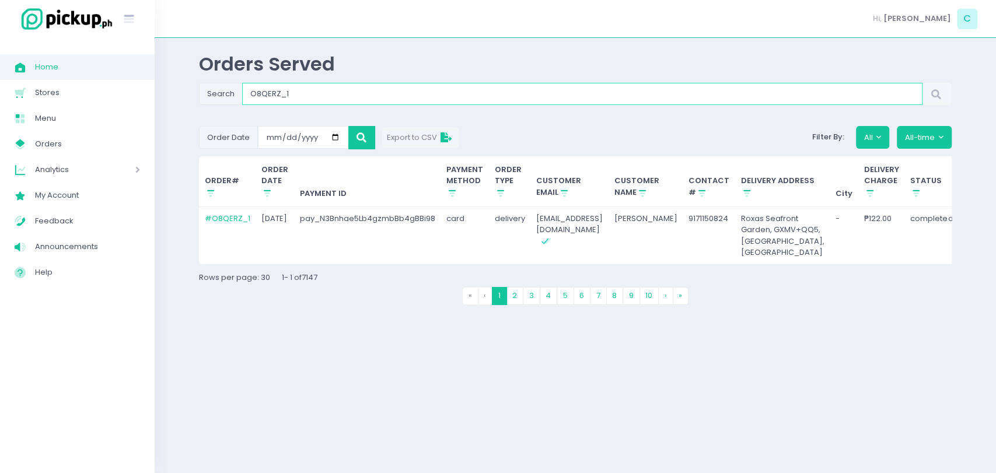
drag, startPoint x: 299, startPoint y: 97, endPoint x: 179, endPoint y: 88, distance: 120.5
click at [179, 88] on div "Orders Served Search O8QERZ_1 Order Date [DATE] Export to CSV Filter By: All Al…" at bounding box center [575, 255] width 841 height 406
paste input "R066ES"
type input "R066ES_1"
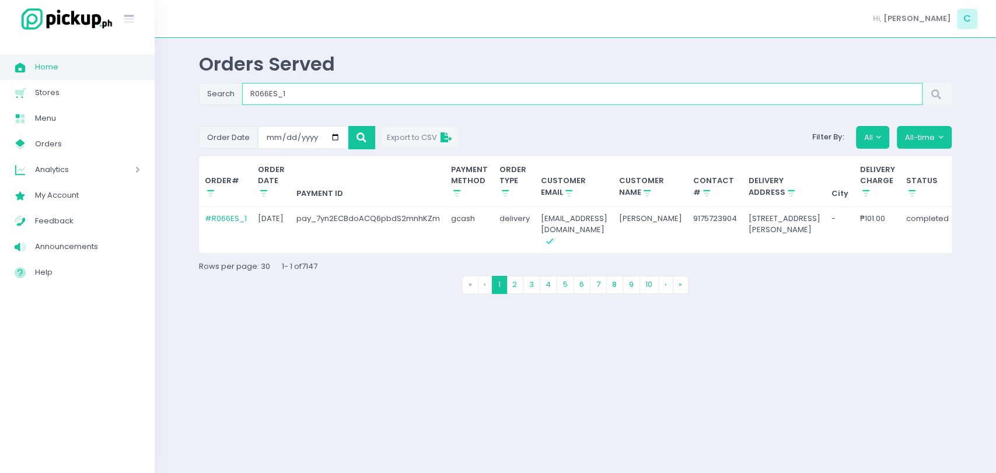
drag, startPoint x: 243, startPoint y: 95, endPoint x: 289, endPoint y: 101, distance: 47.1
click at [261, 97] on input "R066ES_1" at bounding box center [582, 94] width 680 height 22
drag, startPoint x: 306, startPoint y: 94, endPoint x: 247, endPoint y: 91, distance: 58.4
click at [247, 91] on input "R066ES_1" at bounding box center [582, 94] width 680 height 22
paste input "826RJM"
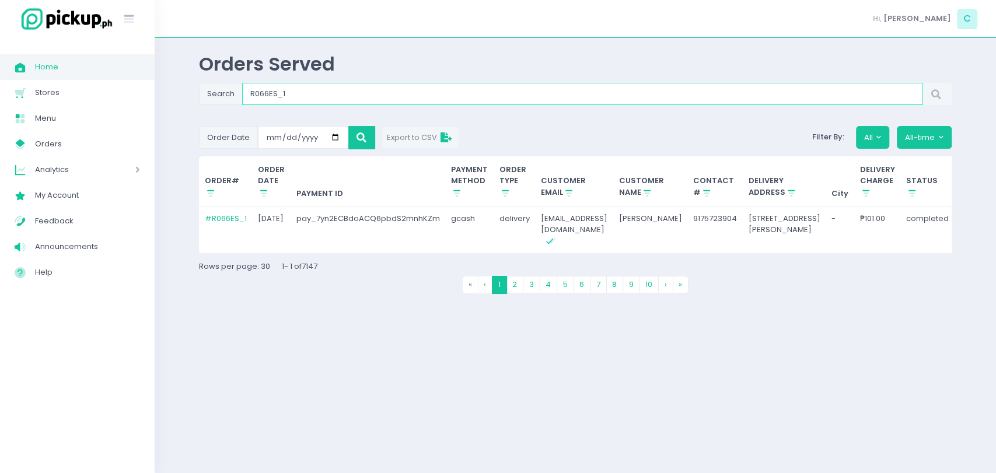
type input "826RJM_1"
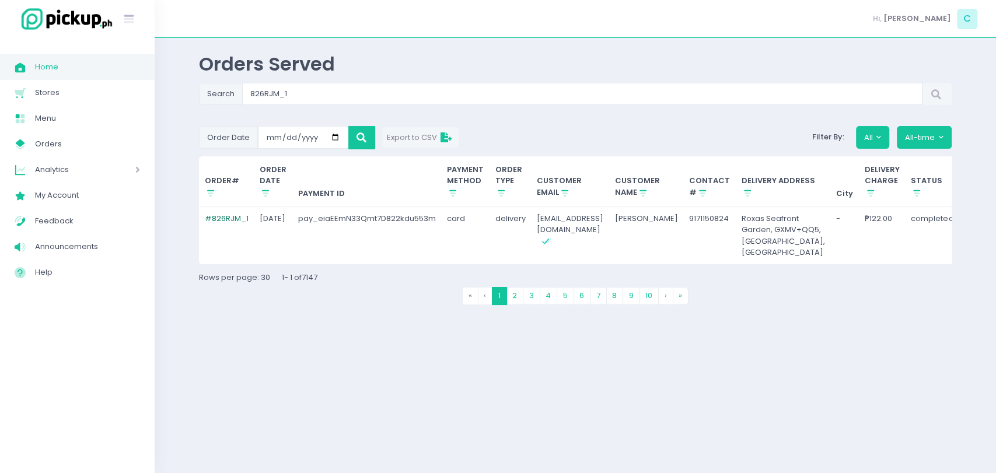
click at [239, 222] on link "# 826RJM_1" at bounding box center [227, 218] width 44 height 11
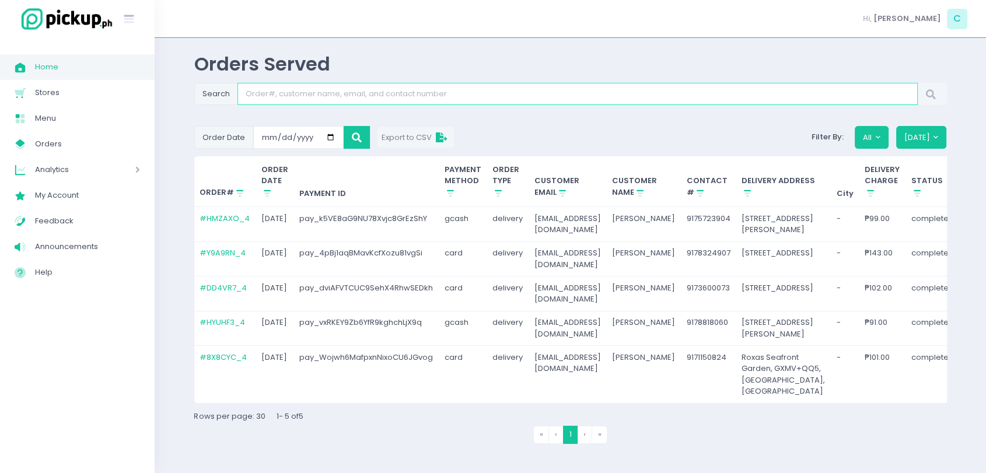
click at [324, 99] on input "Search" at bounding box center [577, 94] width 680 height 22
paste input "826RJM_1"
type input "826RJM_1"
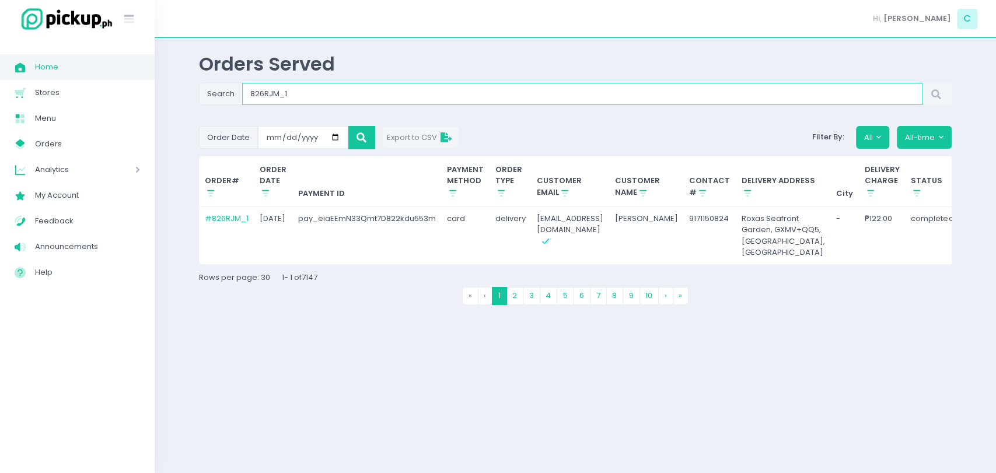
drag, startPoint x: 313, startPoint y: 96, endPoint x: 197, endPoint y: 87, distance: 115.9
click at [197, 87] on div "Orders Served Search 826RJM_1 Order Date [DATE] Export to CSV Filter By: All Al…" at bounding box center [575, 255] width 782 height 406
paste input "P1DXU4"
type input "P1DXU4_1"
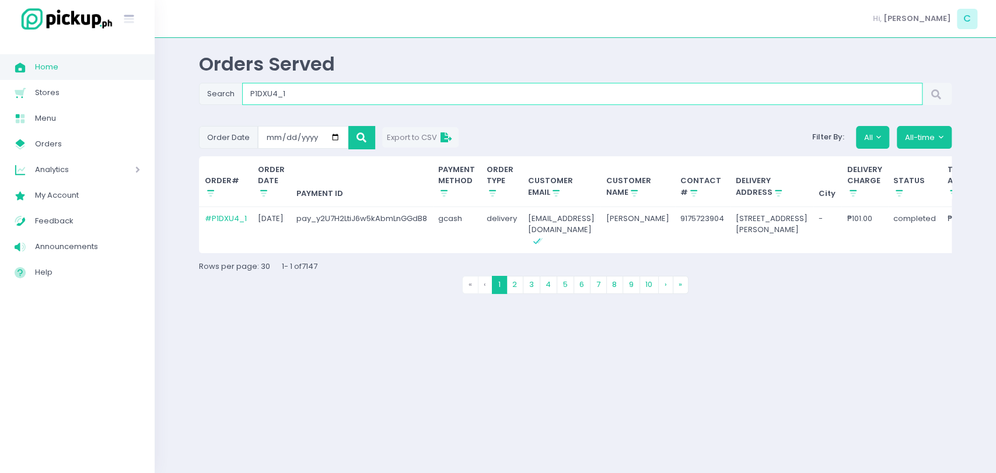
drag, startPoint x: 310, startPoint y: 94, endPoint x: 206, endPoint y: 100, distance: 104.0
click at [206, 100] on div "Search P1DXU4_1" at bounding box center [575, 94] width 752 height 22
paste input "DPNH96"
type input "DPNH96_1"
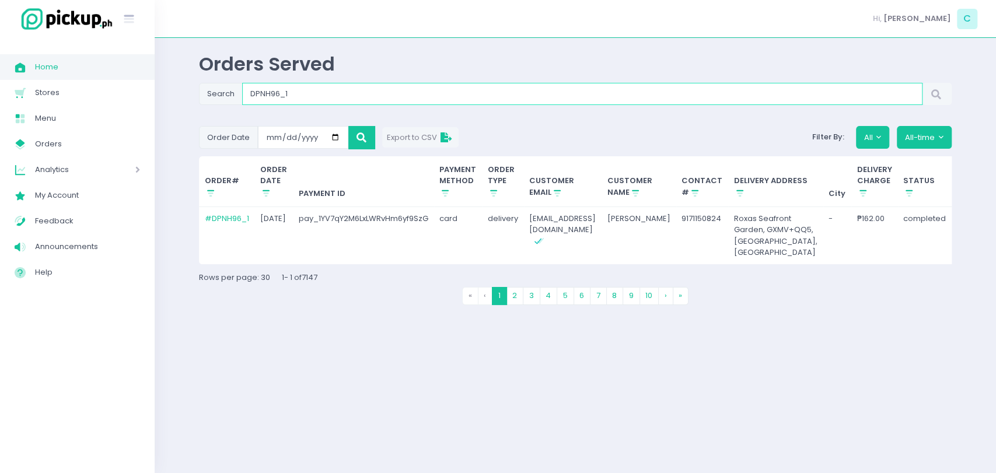
drag, startPoint x: 339, startPoint y: 91, endPoint x: 236, endPoint y: 96, distance: 103.3
click at [236, 96] on div "Search DPNH96_1" at bounding box center [575, 94] width 752 height 22
paste input "9ZGTQY"
type input "9ZGTQY_1"
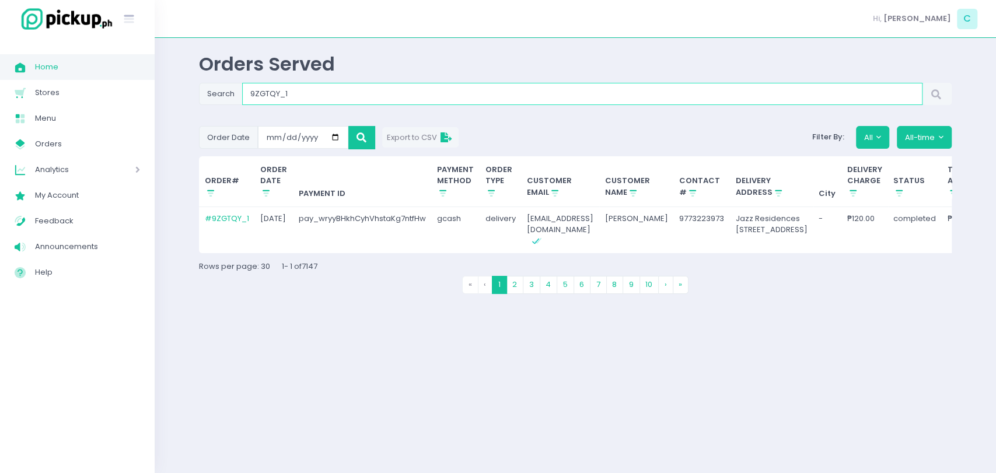
drag, startPoint x: 358, startPoint y: 100, endPoint x: 227, endPoint y: 99, distance: 130.1
click at [227, 99] on div "Search 9ZGTQY_1" at bounding box center [575, 94] width 752 height 22
paste input "R2UY1H"
type input "R2UY1H_1"
click at [235, 218] on link "# R2UY1H_1" at bounding box center [225, 218] width 41 height 11
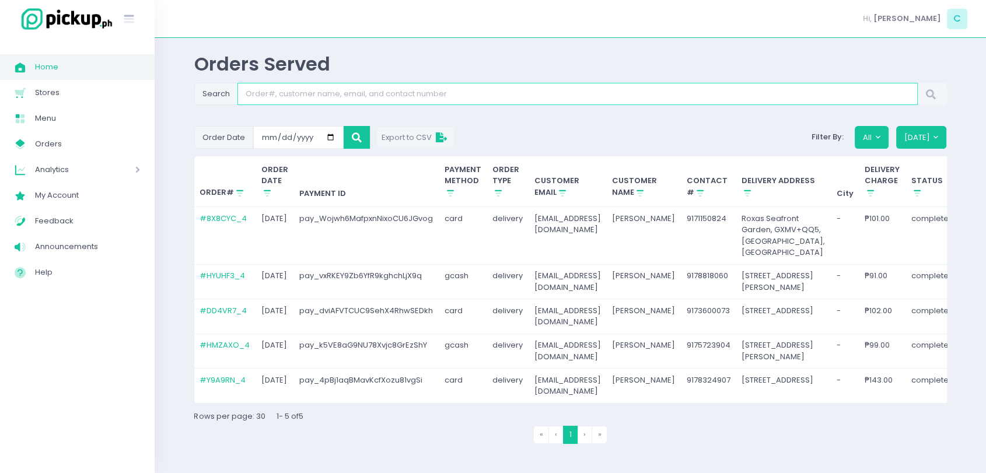
click at [367, 96] on input "Search" at bounding box center [577, 94] width 680 height 22
paste input "GMNOUF_3"
type input "GMNOUF_3"
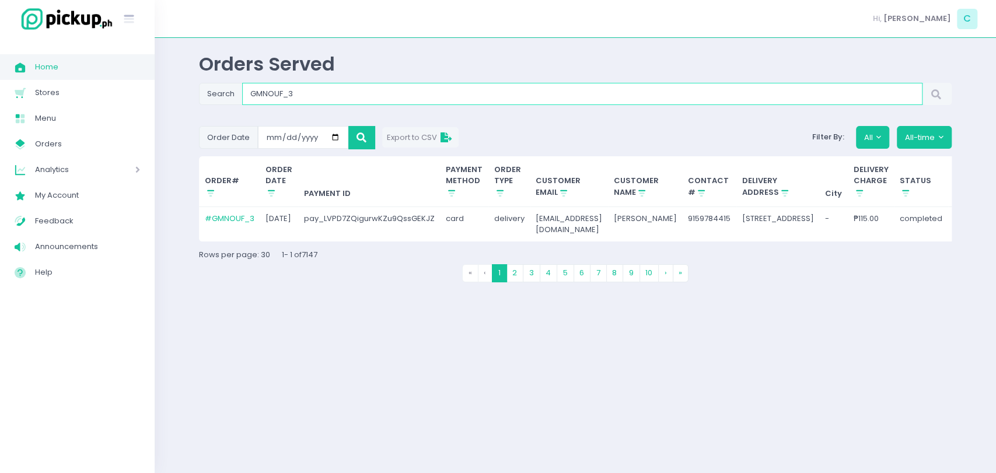
drag, startPoint x: 440, startPoint y: 89, endPoint x: 238, endPoint y: 94, distance: 201.9
click at [238, 94] on div "Search GMNOUF_3" at bounding box center [575, 94] width 752 height 22
paste input "K15EBR_1"
type input "K15EBR_1"
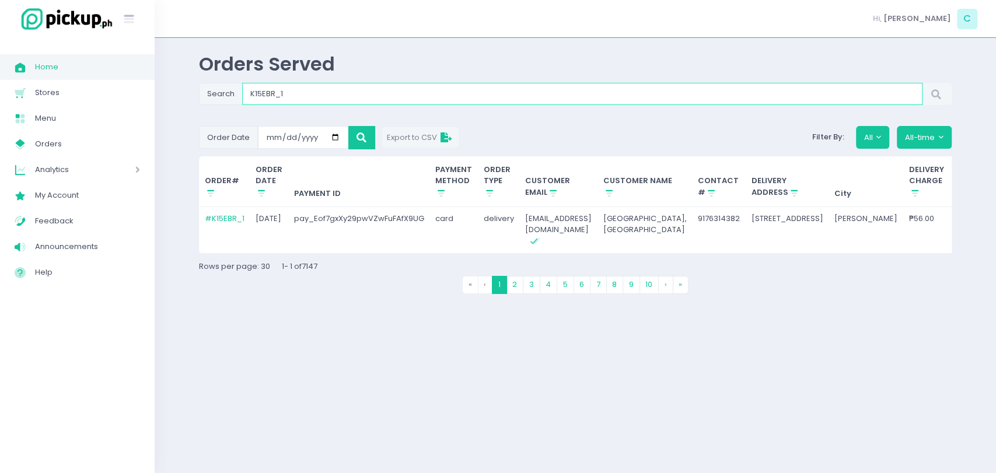
drag, startPoint x: 323, startPoint y: 90, endPoint x: 175, endPoint y: 96, distance: 148.2
click at [175, 96] on div "Orders Served Search K15EBR_1 Order Date [DATE] Export to CSV Filter By: All Al…" at bounding box center [575, 255] width 841 height 406
paste input "UY1T20"
type input "UY1T20_1"
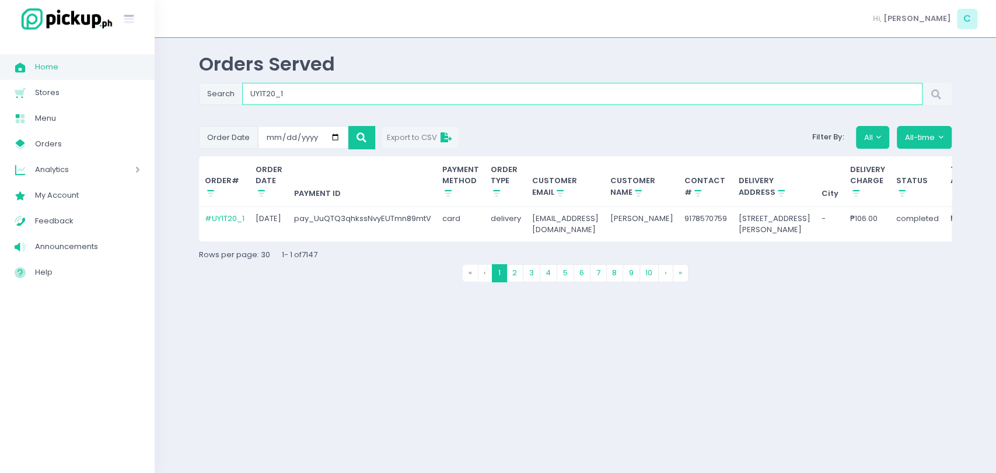
drag, startPoint x: 295, startPoint y: 92, endPoint x: 163, endPoint y: 87, distance: 131.3
click at [163, 87] on div "Orders Served Search UY1T20_1 Order Date [DATE] Export to CSV Filter By: All Al…" at bounding box center [575, 255] width 841 height 406
paste input "72RW3C"
type input "72RW3C_1"
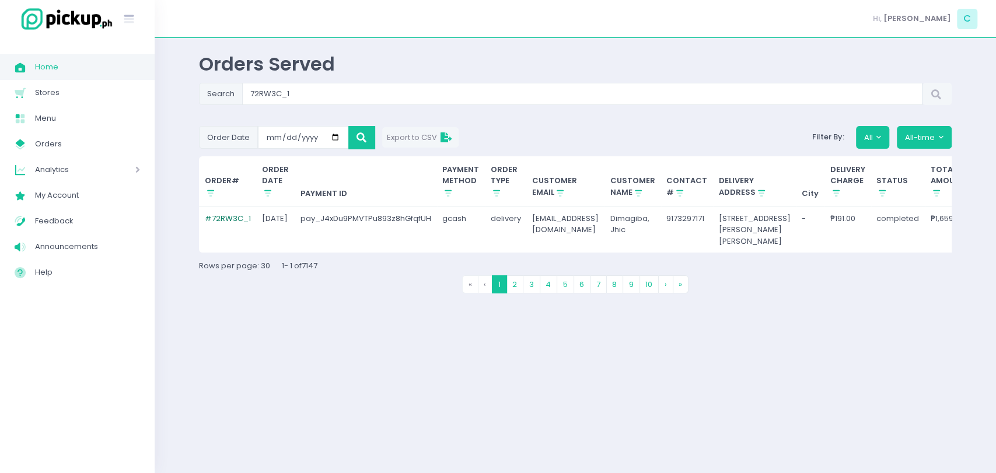
click at [216, 213] on link "# 72RW3C_1" at bounding box center [228, 218] width 46 height 11
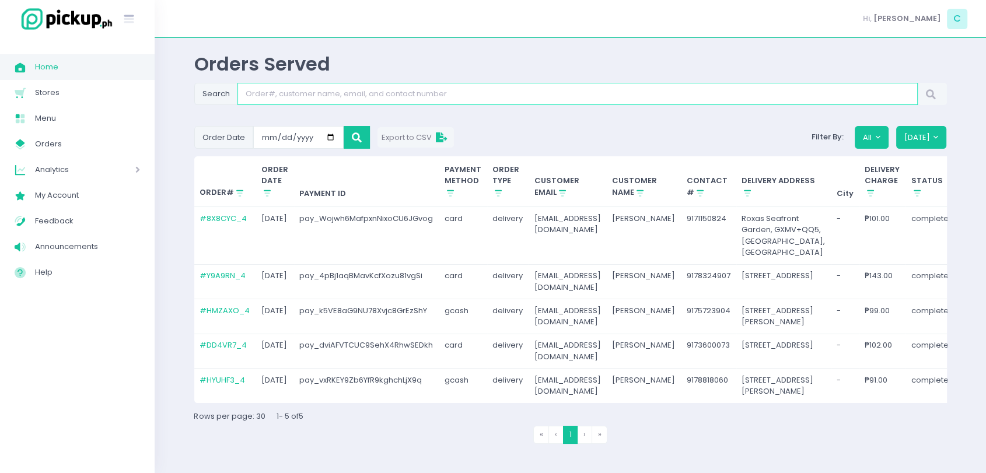
click at [384, 88] on input "Search" at bounding box center [577, 94] width 680 height 22
paste input "72RW3C_1"
type input "72RW3C_1"
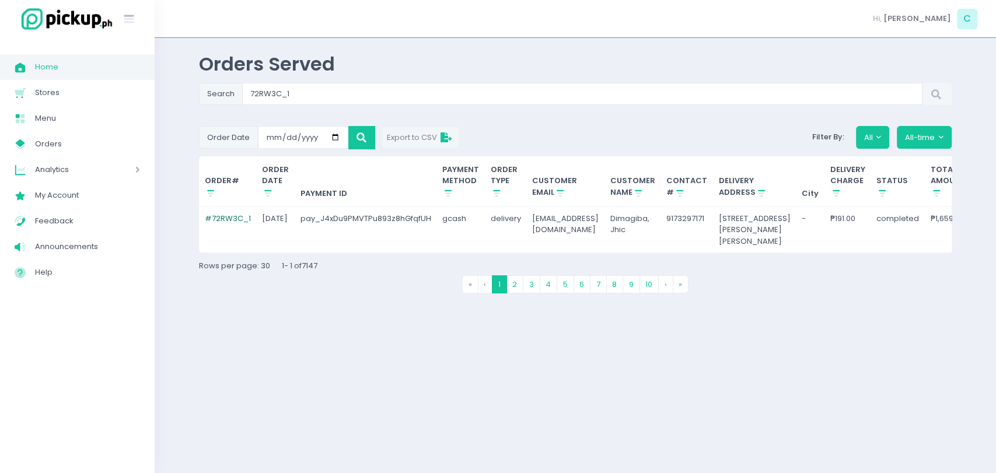
click at [240, 218] on link "# 72RW3C_1" at bounding box center [228, 218] width 46 height 11
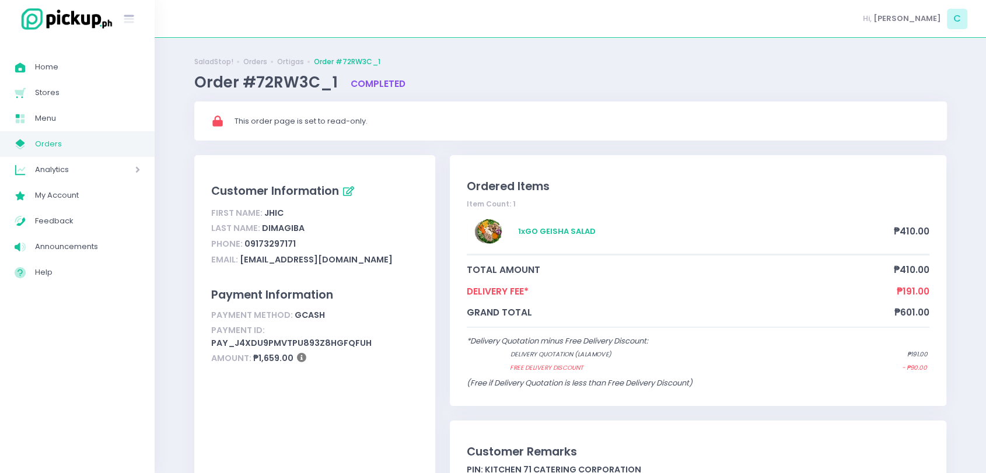
scroll to position [388, 0]
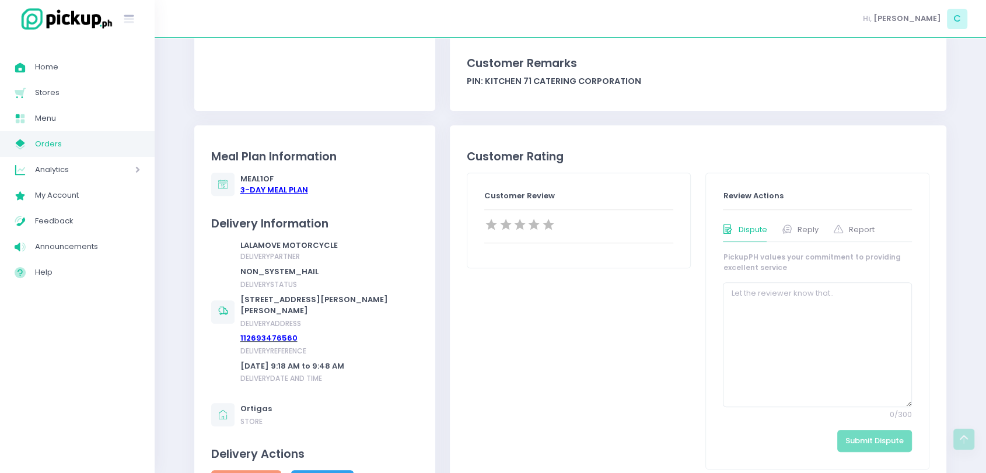
click at [272, 185] on div "3 -Day Meal Plan" at bounding box center [274, 190] width 68 height 12
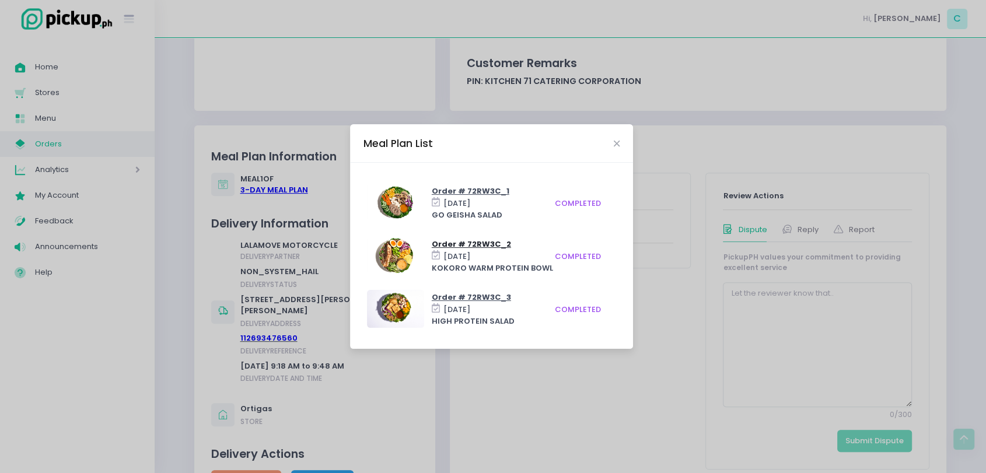
click at [450, 246] on span "Order # 72RW3C_2" at bounding box center [471, 244] width 79 height 11
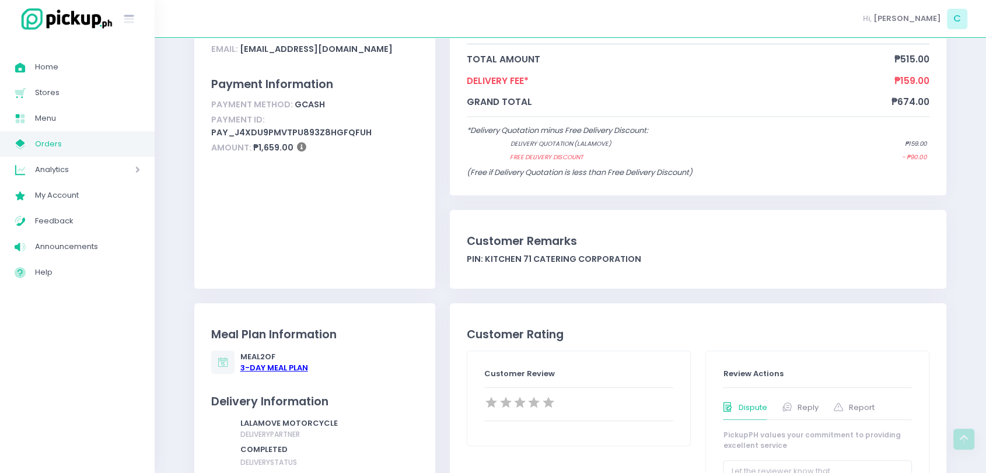
scroll to position [324, 0]
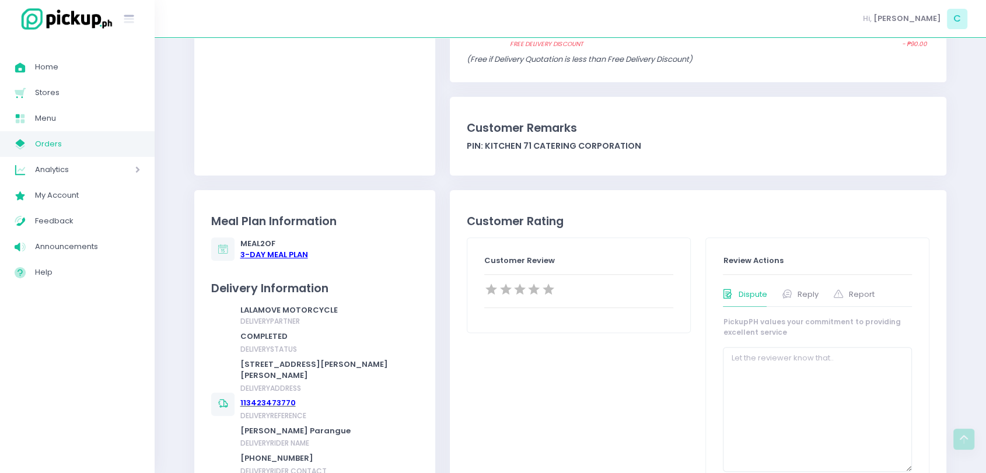
click at [264, 258] on div "3 -Day Meal Plan" at bounding box center [274, 255] width 68 height 12
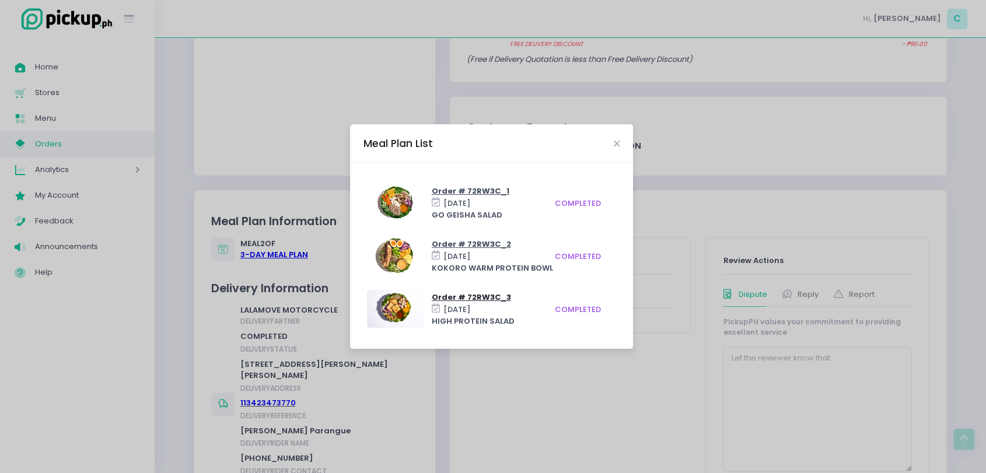
click at [446, 295] on span "Order # 72RW3C_3" at bounding box center [471, 297] width 79 height 11
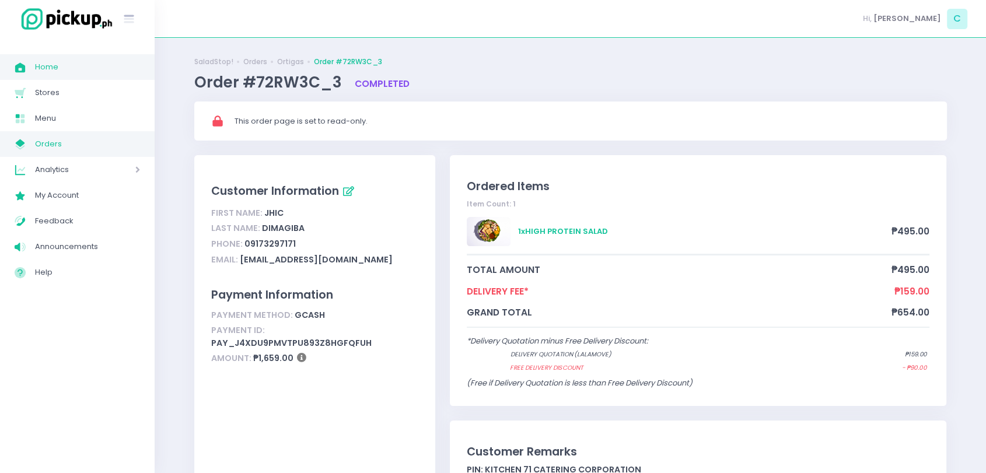
click at [47, 66] on span "Home" at bounding box center [87, 66] width 105 height 15
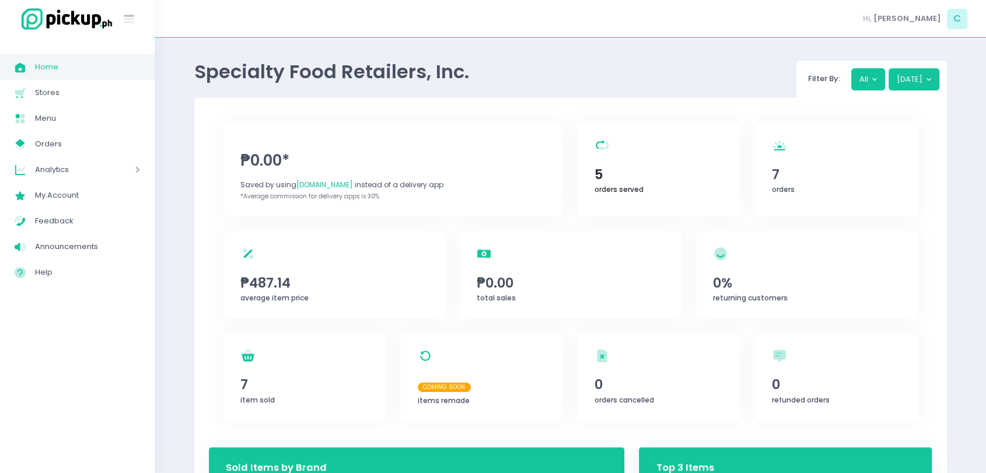
click at [632, 174] on span "5" at bounding box center [658, 174] width 128 height 20
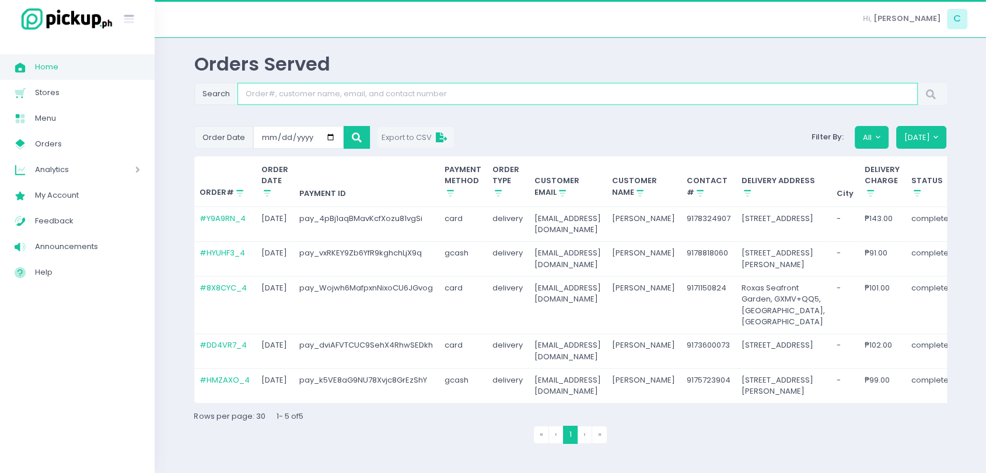
click at [338, 94] on input "Search" at bounding box center [577, 94] width 680 height 22
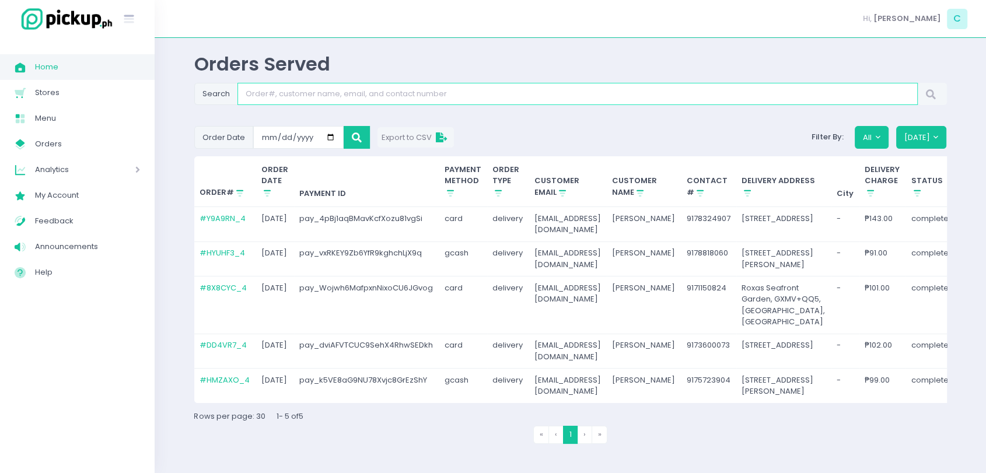
paste input "TCIQ1U_1"
type input "TCIQ1U_1"
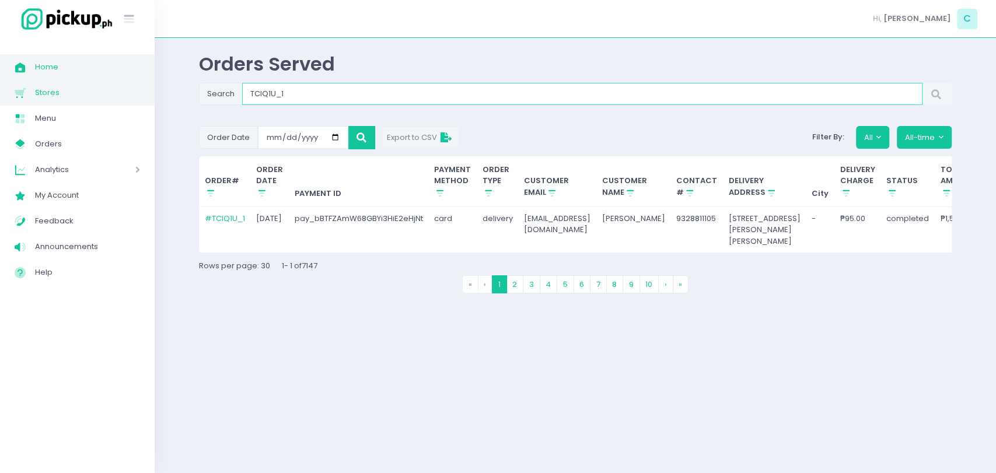
drag, startPoint x: 317, startPoint y: 95, endPoint x: 89, endPoint y: 84, distance: 228.9
click at [89, 84] on div "Stockholm-icons / Text / Menu Created with Sketch. Home Created with Sketch. Ho…" at bounding box center [498, 236] width 996 height 473
paste input "ZLIS7"
type input "TZLIS7_1"
drag, startPoint x: 300, startPoint y: 96, endPoint x: 209, endPoint y: 97, distance: 91.0
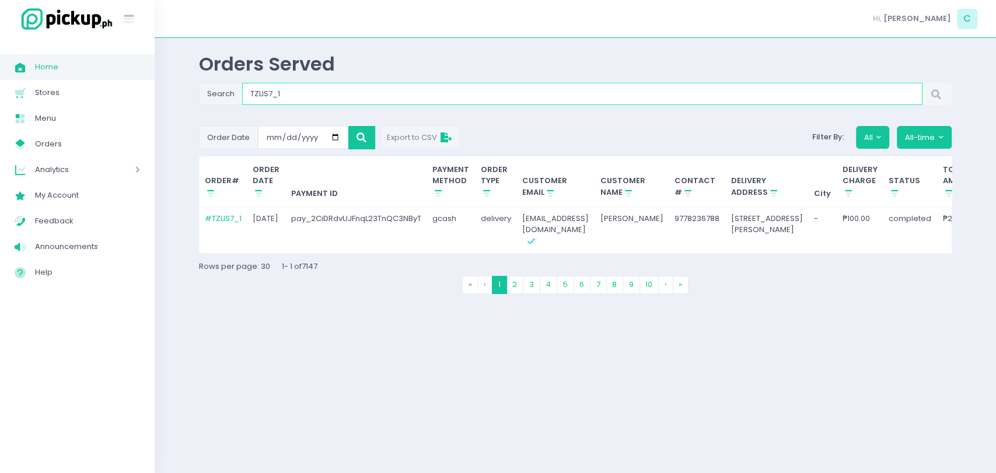
click at [210, 97] on div "Search TZLIS7_1" at bounding box center [575, 94] width 752 height 22
paste input "K0E9V"
type input "TK0E9V_1"
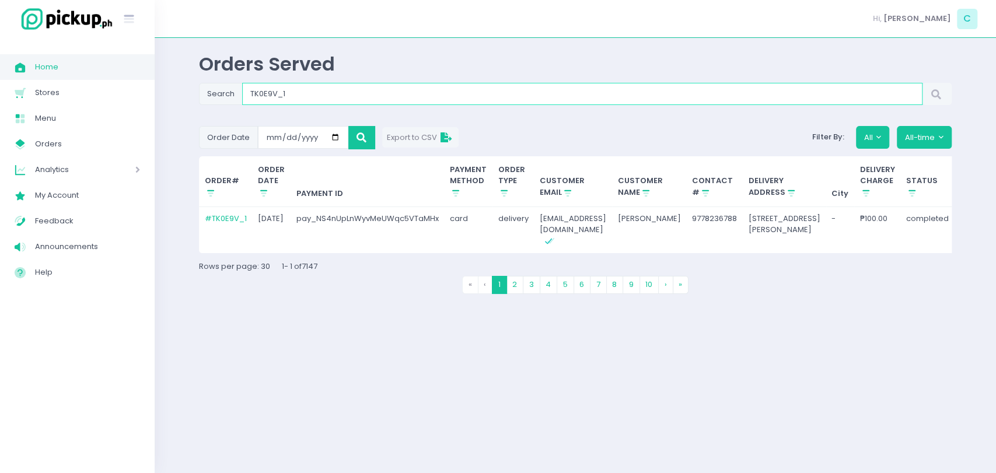
drag, startPoint x: 323, startPoint y: 92, endPoint x: 105, endPoint y: 78, distance: 218.0
click at [105, 78] on div "Stockholm-icons / Text / Menu Created with Sketch. Home Created with Sketch. Ho…" at bounding box center [498, 236] width 996 height 473
paste input "MSWRQE"
type input "MSWRQE_1"
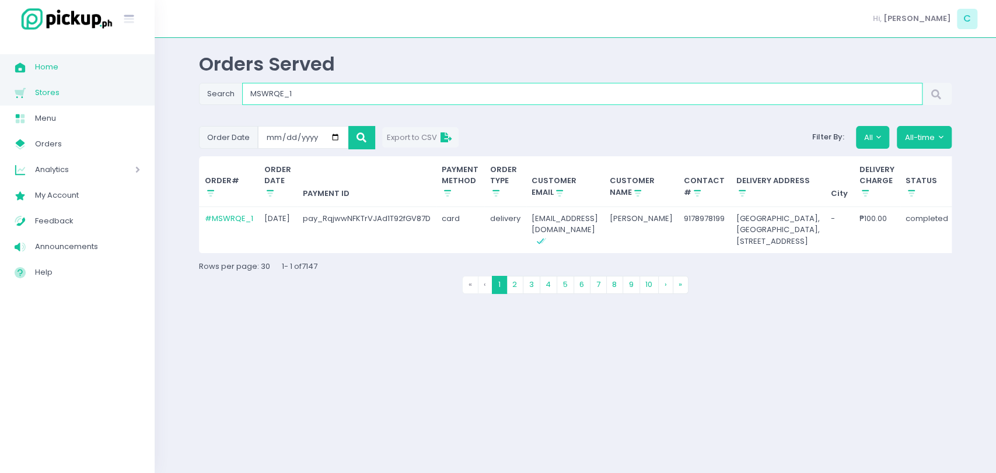
drag, startPoint x: 313, startPoint y: 94, endPoint x: 143, endPoint y: 94, distance: 169.1
click at [143, 94] on div "Stockholm-icons / Text / Menu Created with Sketch. Home Created with Sketch. Ho…" at bounding box center [498, 236] width 996 height 473
paste input "0YOQHR"
type input "0YOQHR_1"
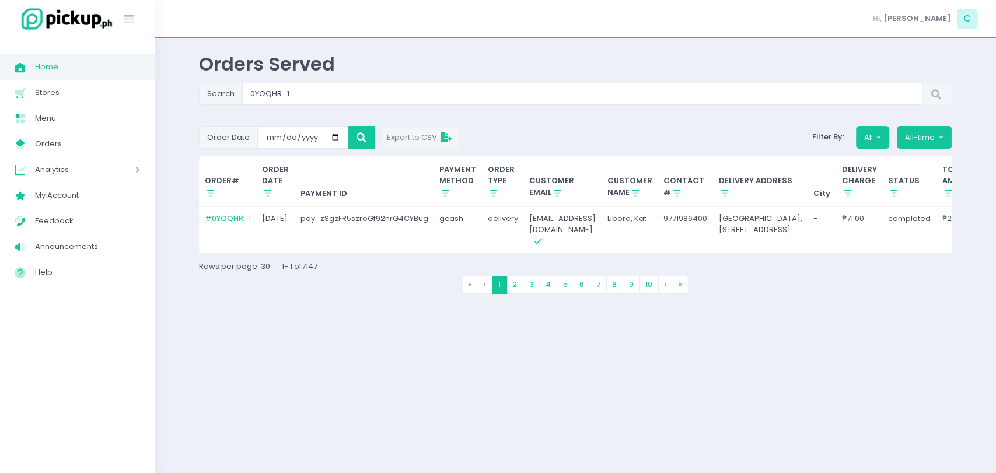
click at [223, 206] on th "ORDER# Stockholm-icons / Shopping / Sort1 Created with Sketch." at bounding box center [228, 181] width 58 height 51
click at [222, 213] on link "# 0YOQHR_1" at bounding box center [228, 218] width 46 height 11
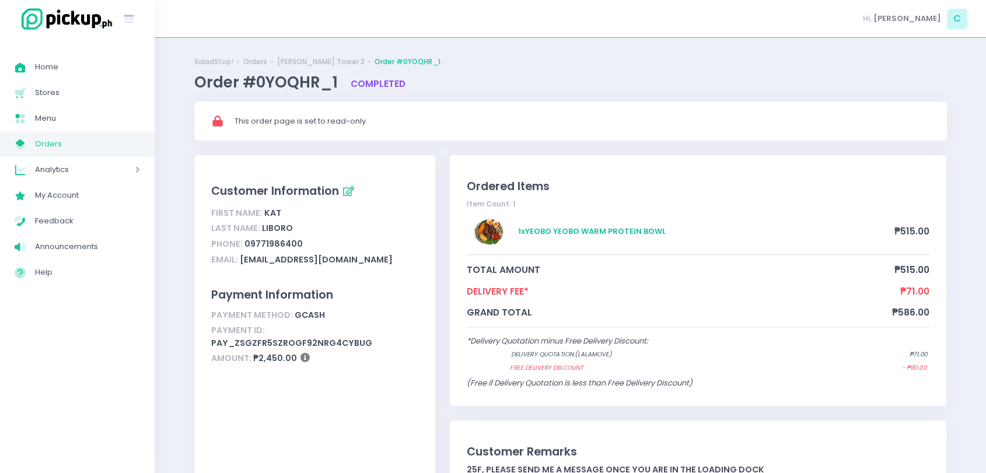
click at [93, 150] on span "Orders" at bounding box center [87, 143] width 105 height 15
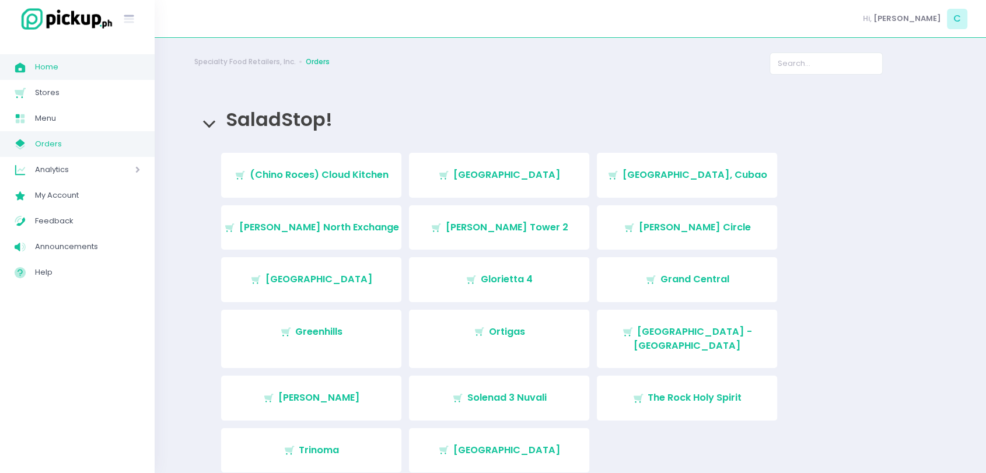
click at [40, 58] on link "Home Created with Sketch. Home" at bounding box center [77, 67] width 155 height 26
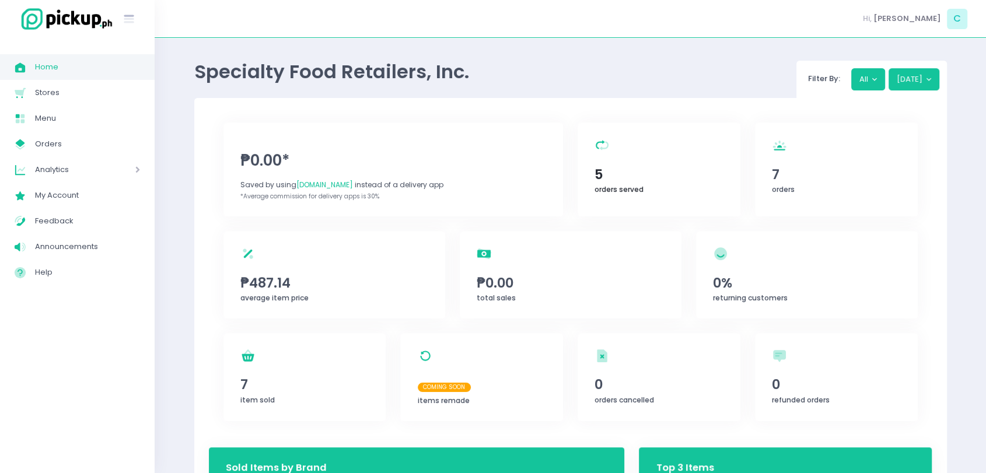
click at [675, 164] on span "5" at bounding box center [658, 174] width 128 height 20
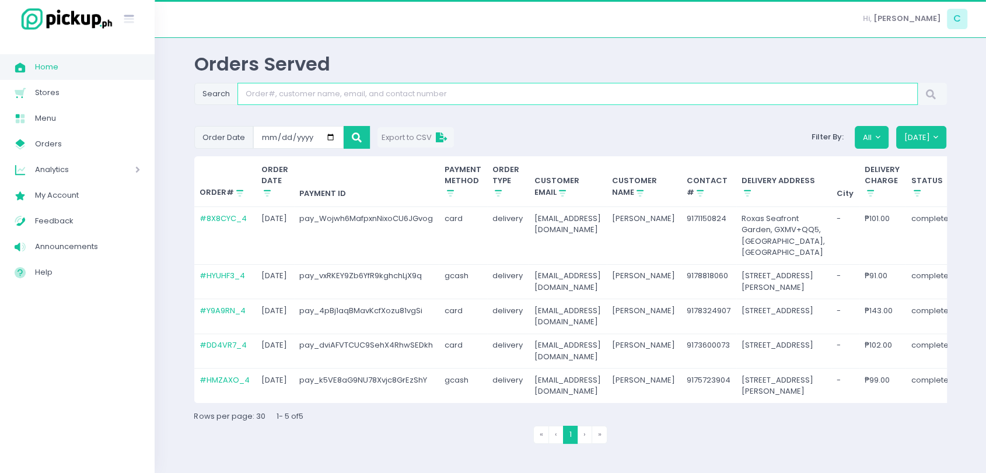
click at [460, 90] on input "Search" at bounding box center [577, 94] width 680 height 22
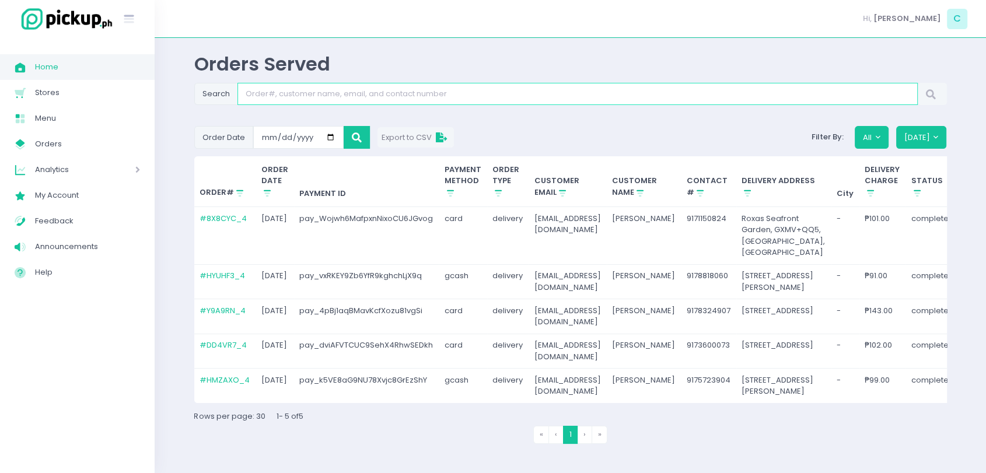
paste input "0YOQHR_1"
type input "0YOQHR_1"
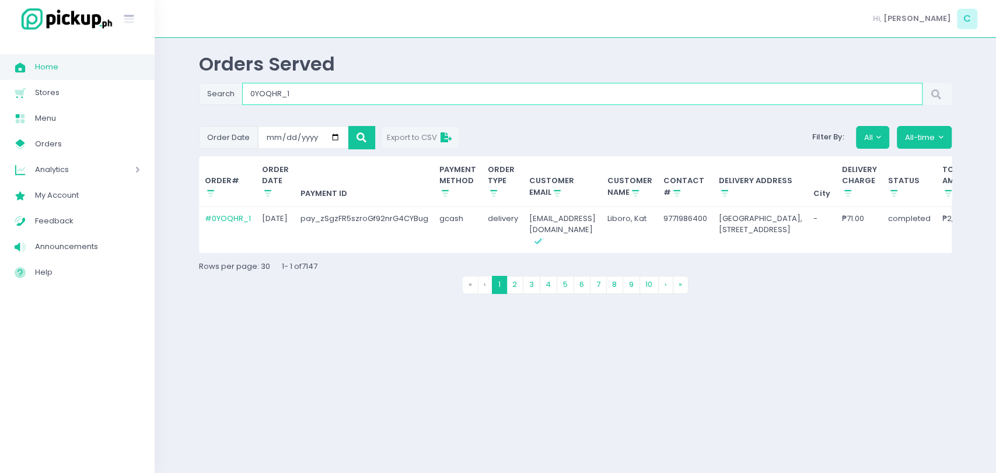
drag, startPoint x: 306, startPoint y: 98, endPoint x: 178, endPoint y: 99, distance: 127.7
click at [178, 99] on div "Orders Served Search 0YOQHR_1 Order Date 2025-08-05 Export to CSV Filter By: Al…" at bounding box center [575, 255] width 841 height 406
paste input "PI6DB3"
type input "PI6DB3_1"
click at [224, 216] on link "# PI6DB3_1" at bounding box center [225, 218] width 40 height 11
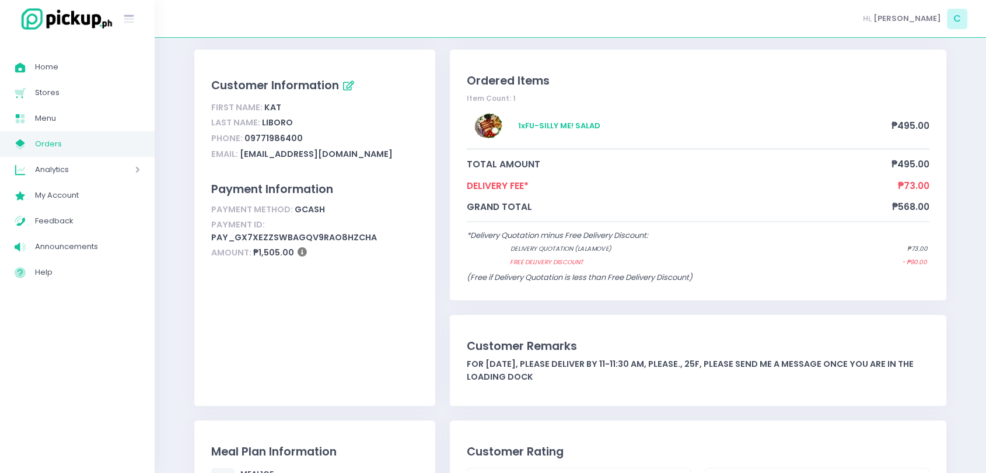
scroll to position [129, 0]
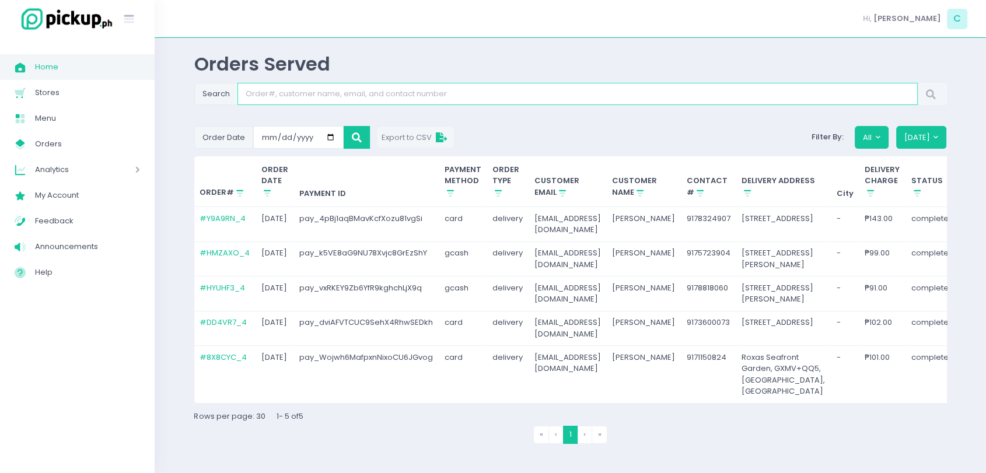
click at [318, 94] on input "Search" at bounding box center [577, 94] width 680 height 22
paste input "PI6DB3_1"
type input "PI6DB3_1"
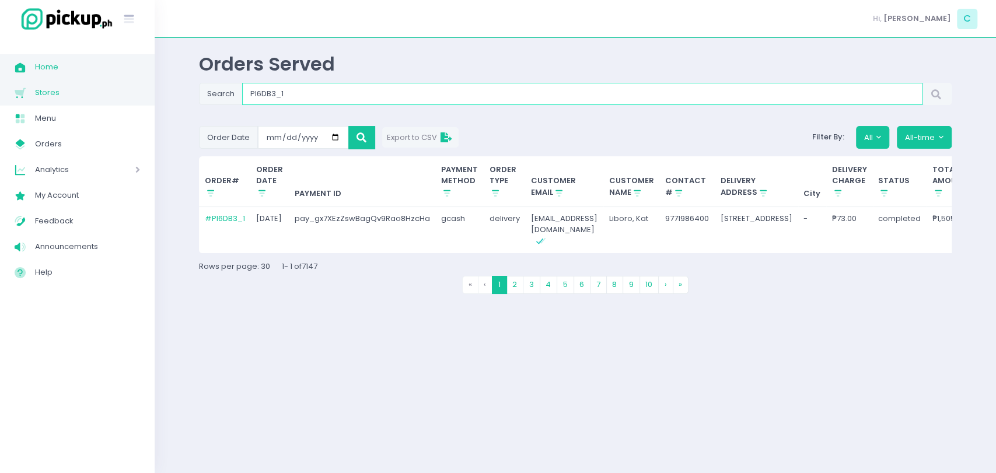
drag, startPoint x: 311, startPoint y: 94, endPoint x: 106, endPoint y: 86, distance: 204.9
click at [106, 86] on div "Stockholm-icons / Text / Menu Created with Sketch. Home Created with Sketch. Ho…" at bounding box center [498, 236] width 996 height 473
paste input "9ZGTQY"
type input "9ZGTQY_1"
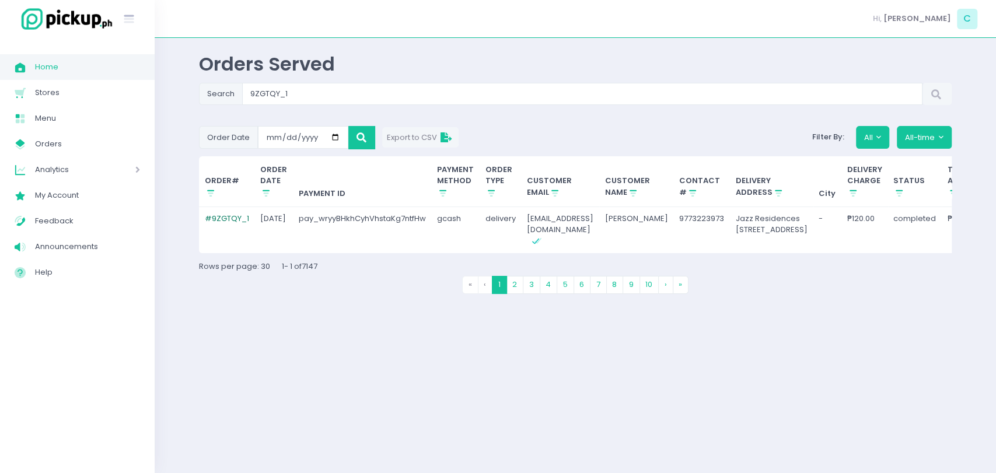
click at [233, 222] on link "# 9ZGTQY_1" at bounding box center [227, 218] width 44 height 11
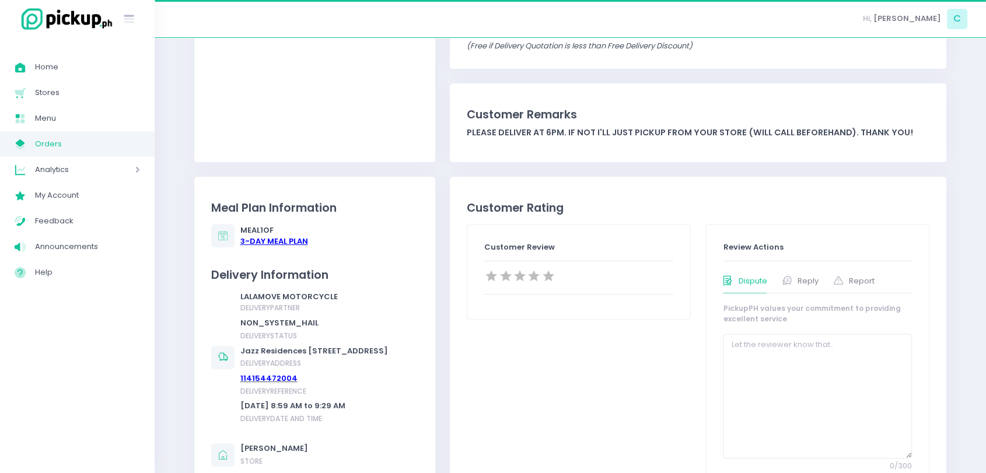
scroll to position [388, 0]
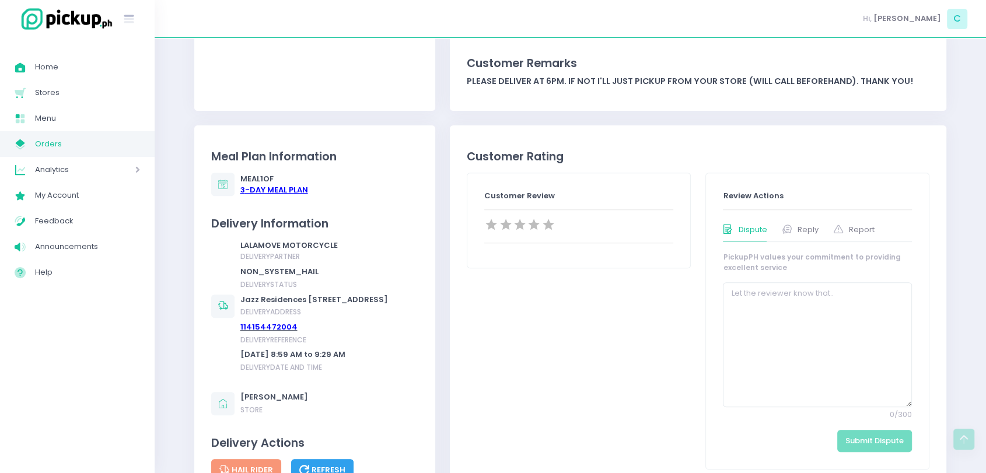
click at [269, 187] on div "3 -Day Meal Plan" at bounding box center [274, 190] width 68 height 12
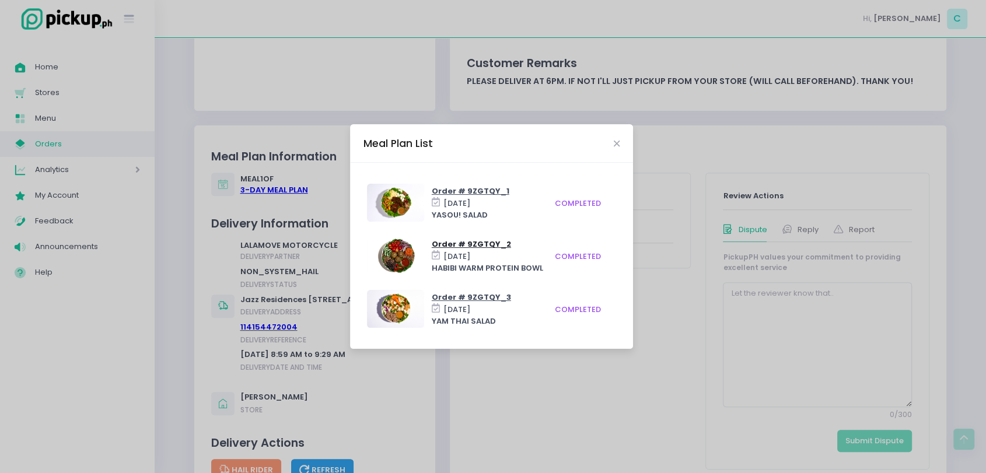
click at [468, 247] on span "Order # 9ZGTQY_2" at bounding box center [471, 244] width 79 height 11
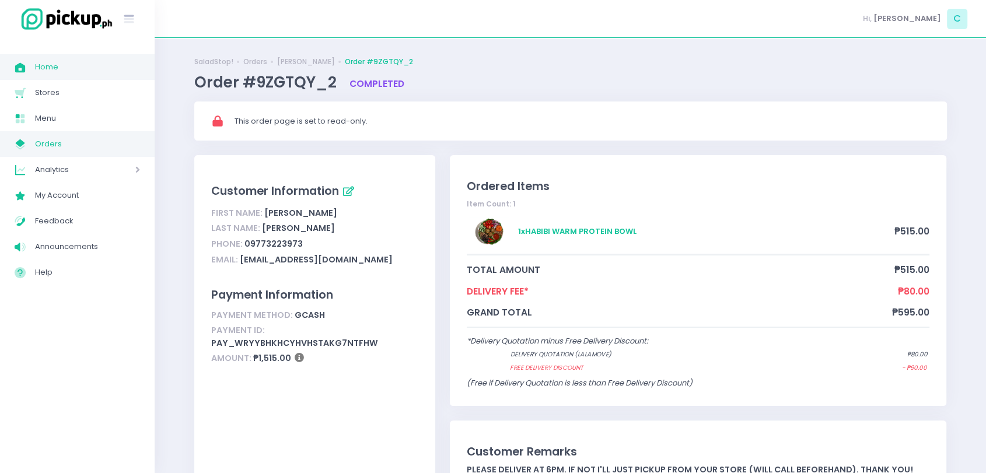
click at [66, 73] on span "Home" at bounding box center [87, 66] width 105 height 15
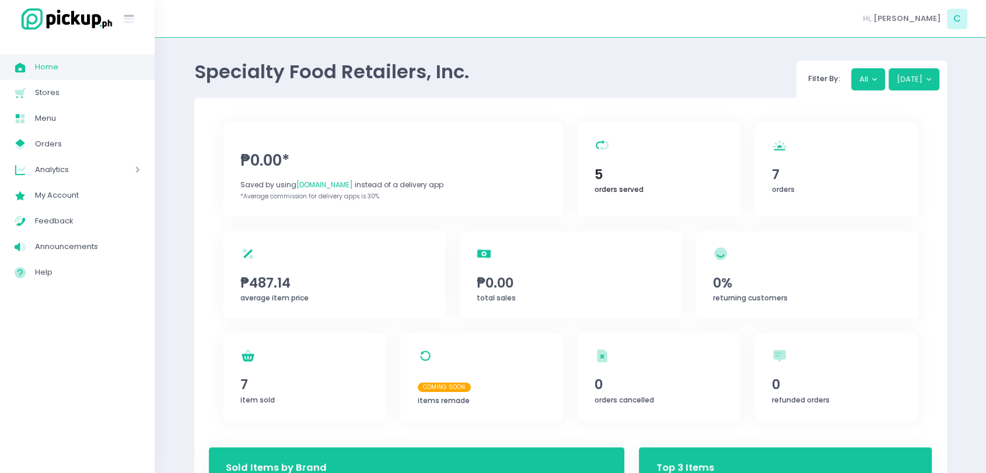
click at [699, 171] on span "5" at bounding box center [658, 174] width 128 height 20
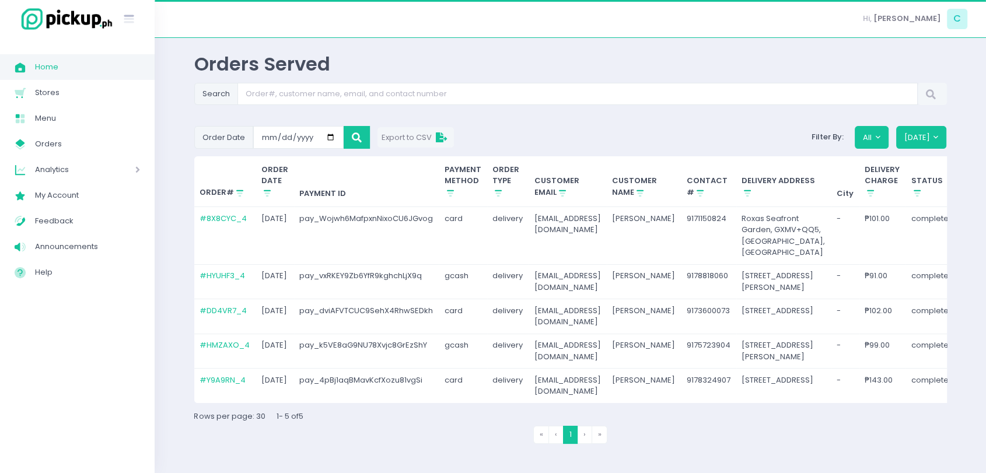
click at [479, 108] on div "Search" at bounding box center [570, 97] width 752 height 28
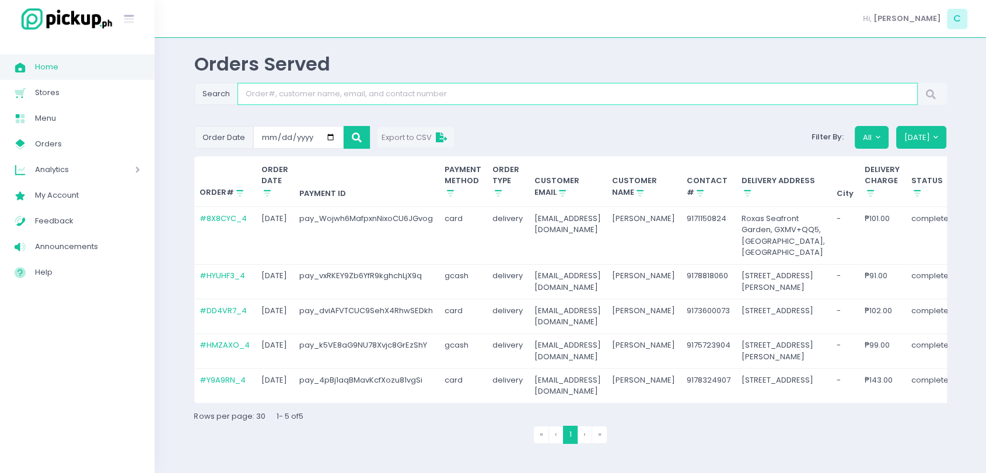
click at [481, 101] on input "Search" at bounding box center [577, 94] width 680 height 22
paste input "ZGRLP2_4"
type input "ZGRLP2_4"
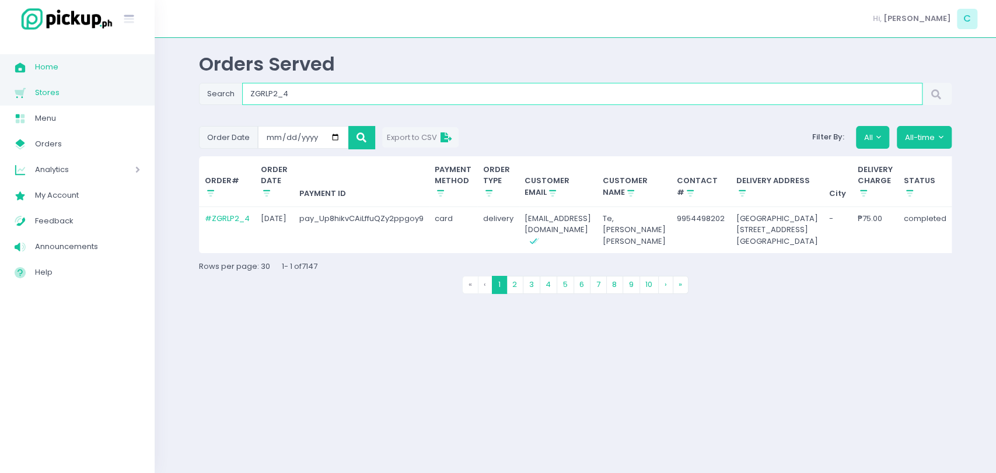
drag, startPoint x: 323, startPoint y: 95, endPoint x: 153, endPoint y: 96, distance: 169.7
click at [153, 96] on div "Stockholm-icons / Text / Menu Created with Sketch. Home Created with Sketch. Ho…" at bounding box center [498, 236] width 996 height 473
paste input "Aug-08-2025"
type input "Aug-08-2025"
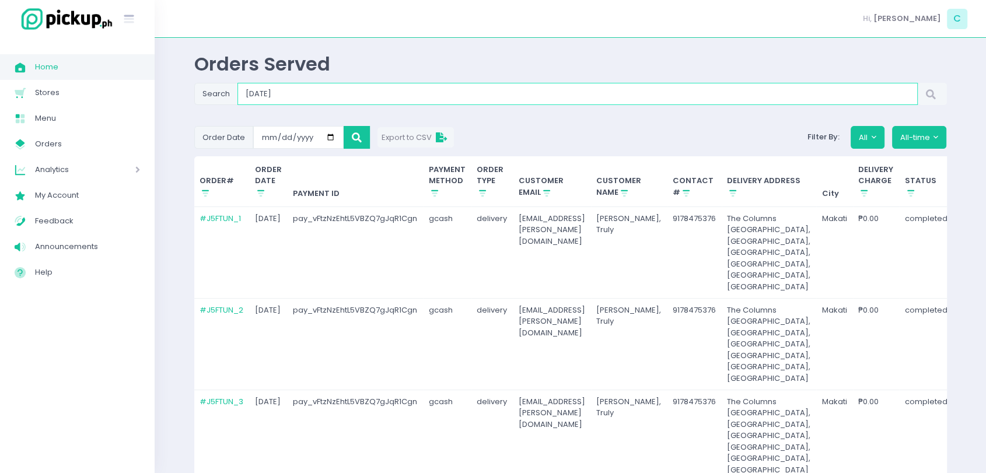
drag, startPoint x: 407, startPoint y: 101, endPoint x: 220, endPoint y: 83, distance: 187.5
click at [220, 83] on div "Search Aug-08-2025" at bounding box center [570, 94] width 752 height 22
paste input "MWQZIV_"
type input "MWQZIV_5"
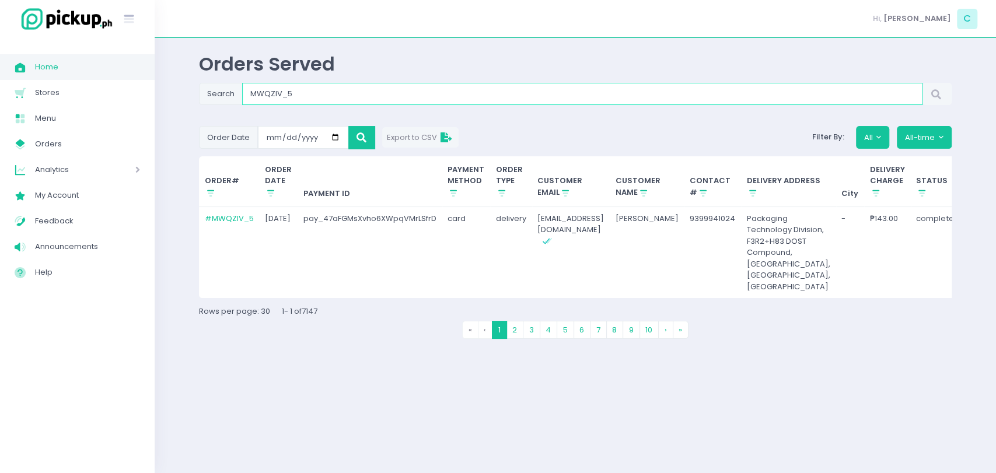
drag, startPoint x: 324, startPoint y: 97, endPoint x: 169, endPoint y: 78, distance: 156.9
click at [169, 78] on div "Orders Served Search MWQZIV_5 Order Date 2025-08-08 Export to CSV Filter By: Al…" at bounding box center [575, 255] width 841 height 406
paste input "T2YPS3_2"
type input "T2YPS3_2"
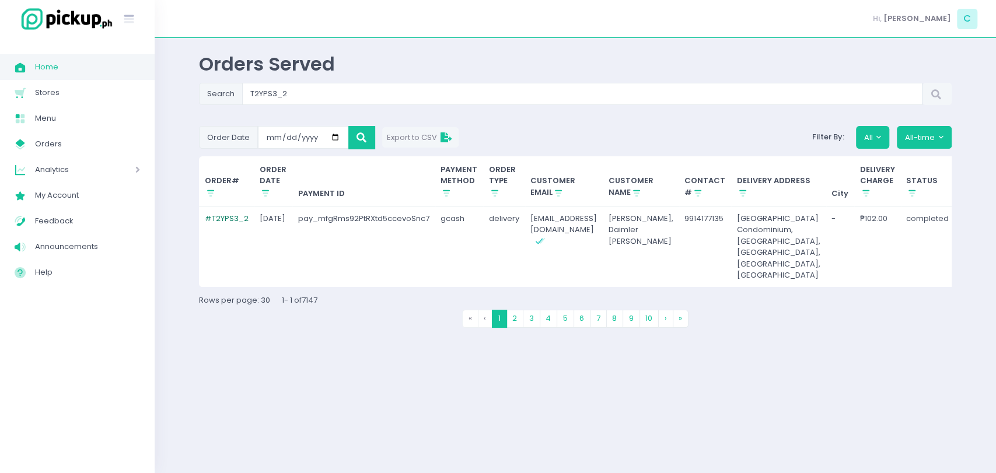
click at [227, 220] on link "# T2YPS3_2" at bounding box center [227, 218] width 44 height 11
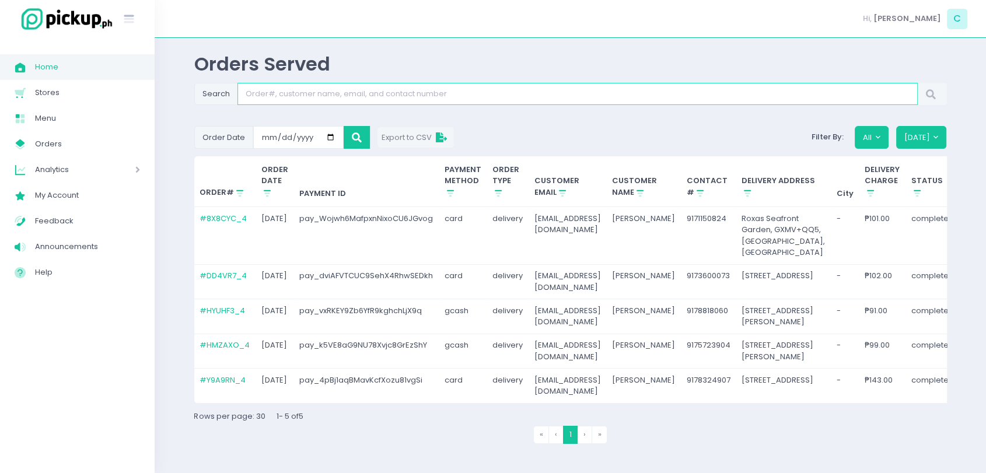
click at [326, 99] on input "Search" at bounding box center [577, 94] width 680 height 22
paste input "T2YPS3_2"
type input "T2YPS3_1"
